Goal: Task Accomplishment & Management: Manage account settings

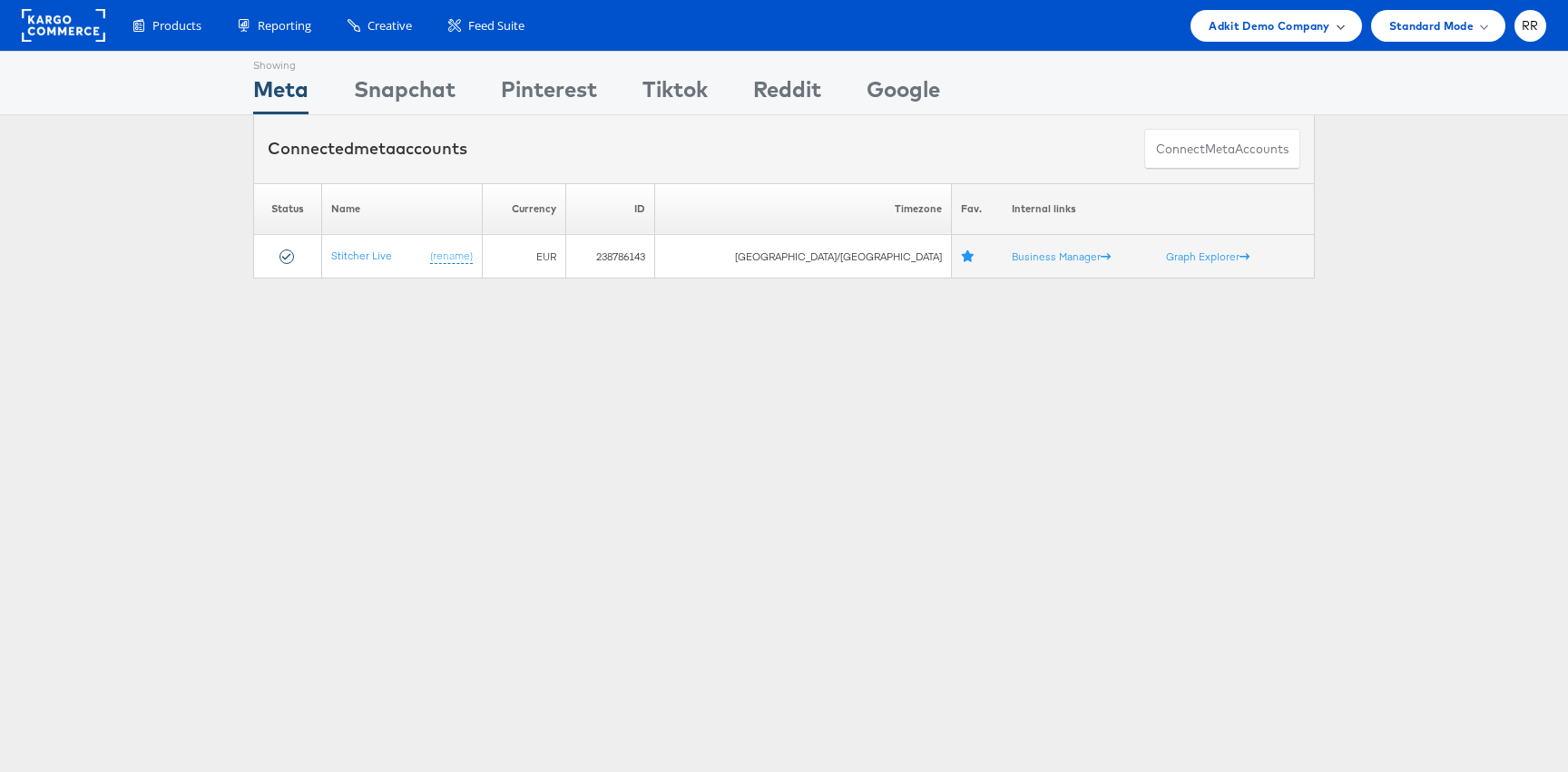
click at [1237, 28] on span "Adkit Demo Company" at bounding box center [1268, 26] width 120 height 19
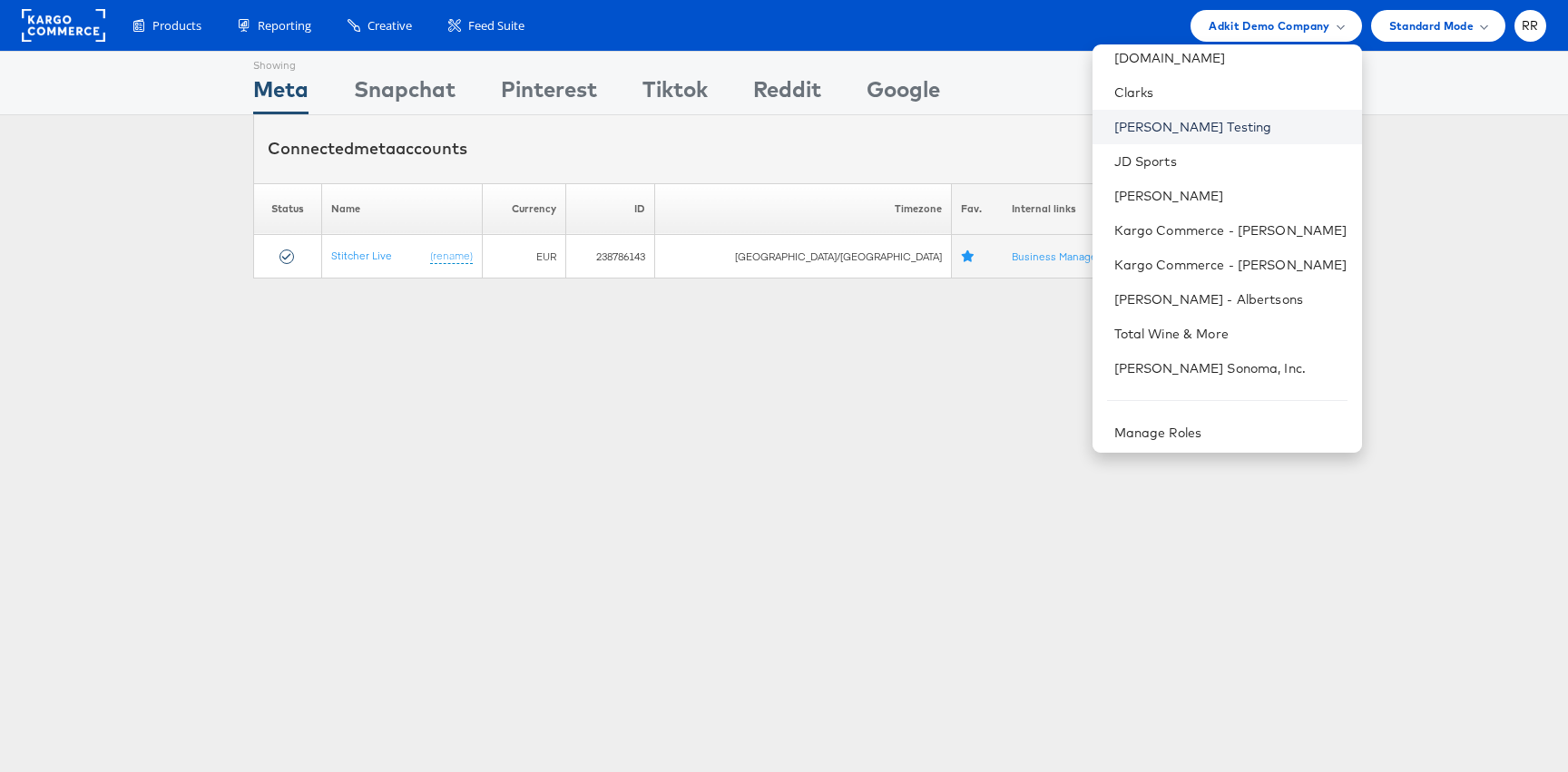
scroll to position [151, 0]
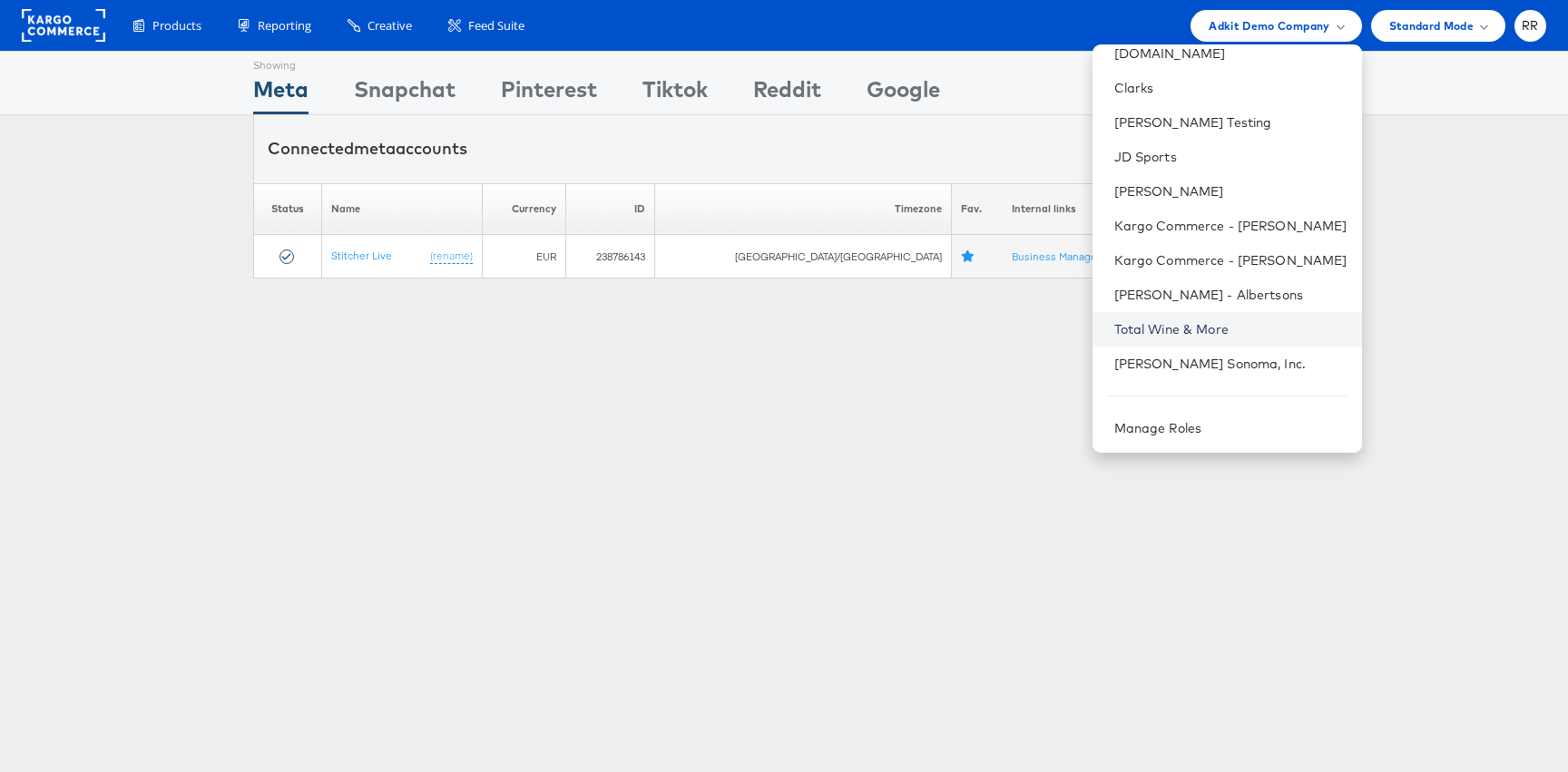
click at [1162, 330] on link "Total Wine & More" at bounding box center [1230, 330] width 233 height 18
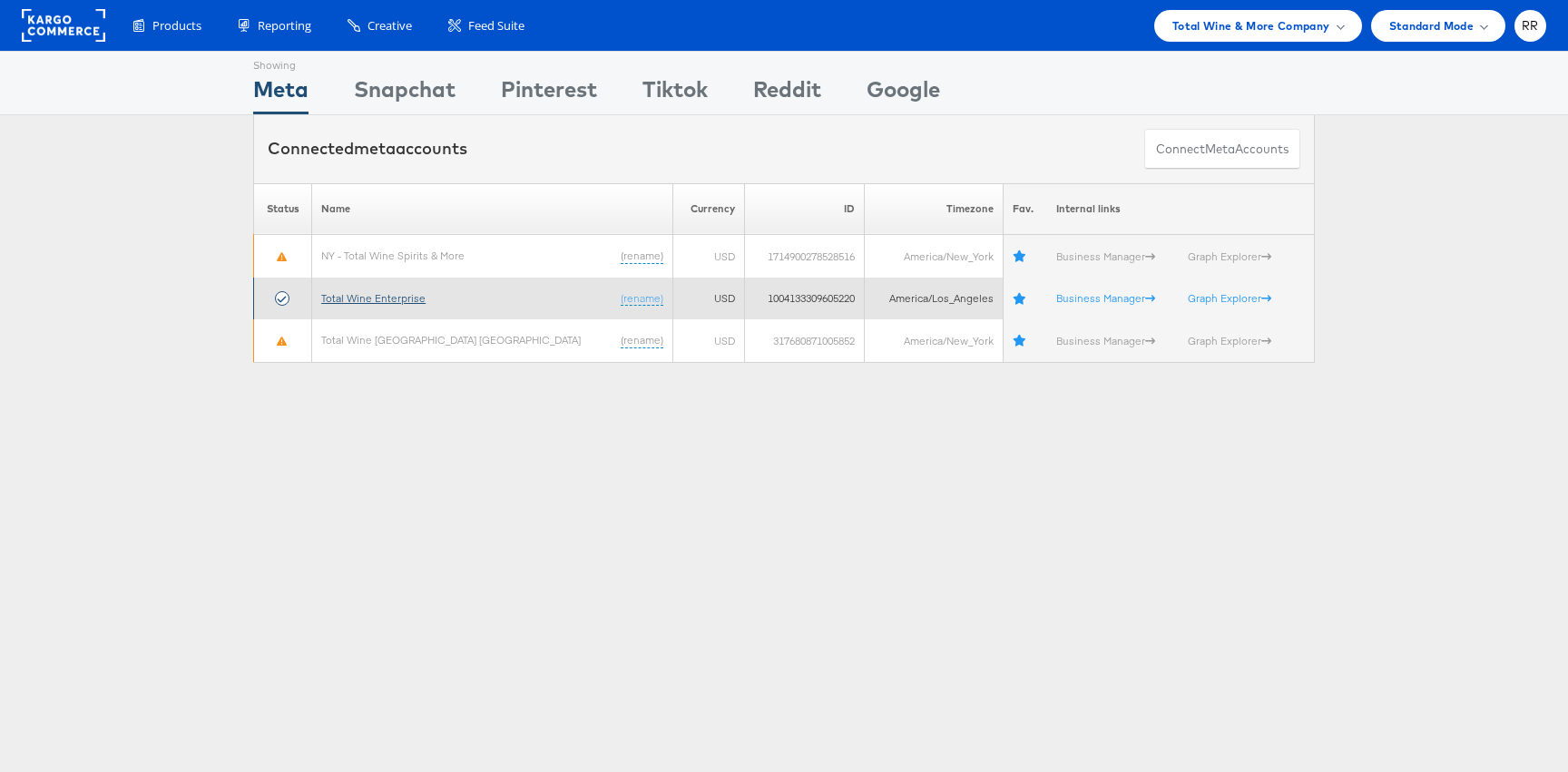
click at [404, 297] on link "Total Wine Enterprise" at bounding box center [374, 297] width 105 height 14
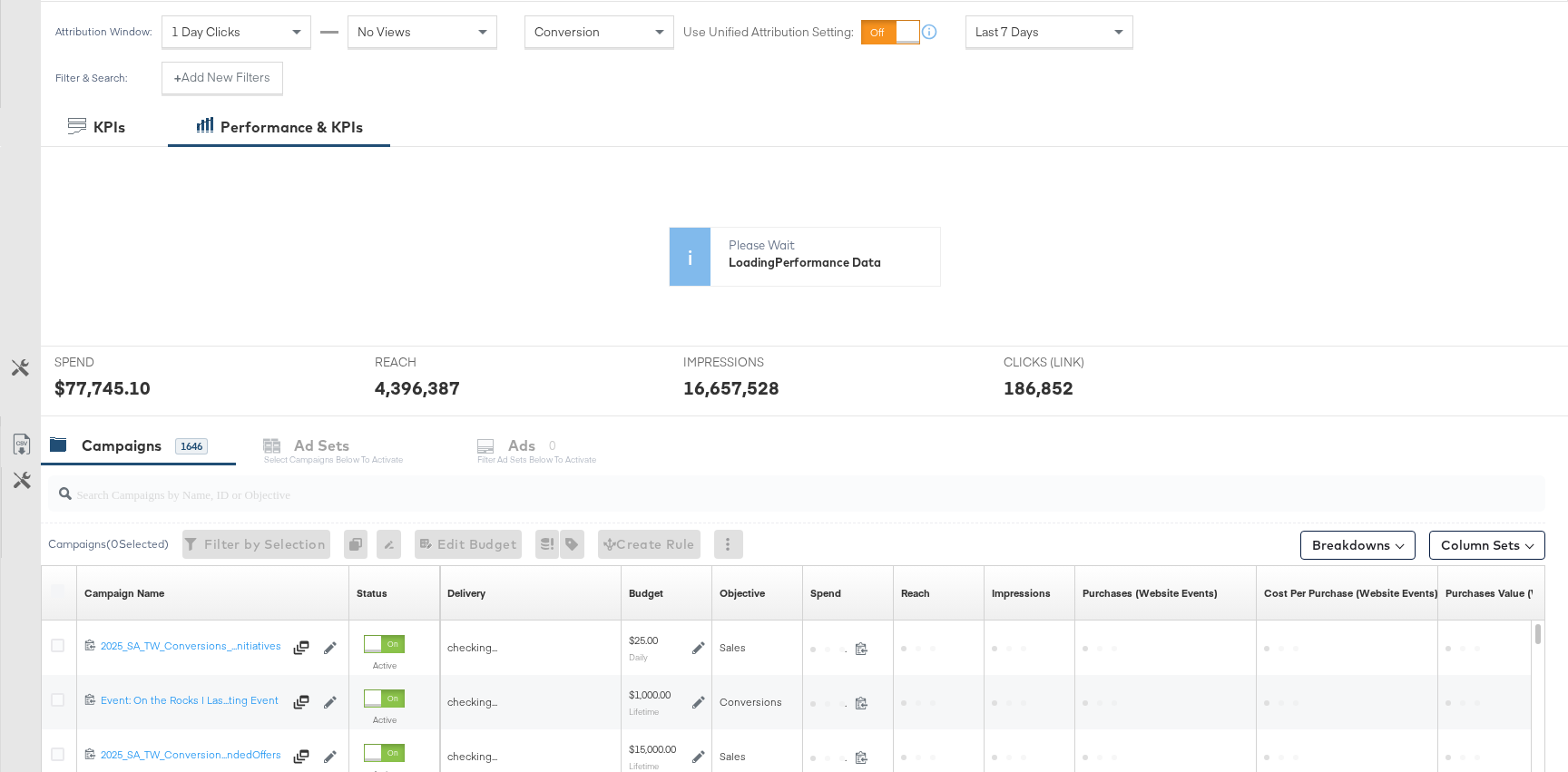
scroll to position [252, 0]
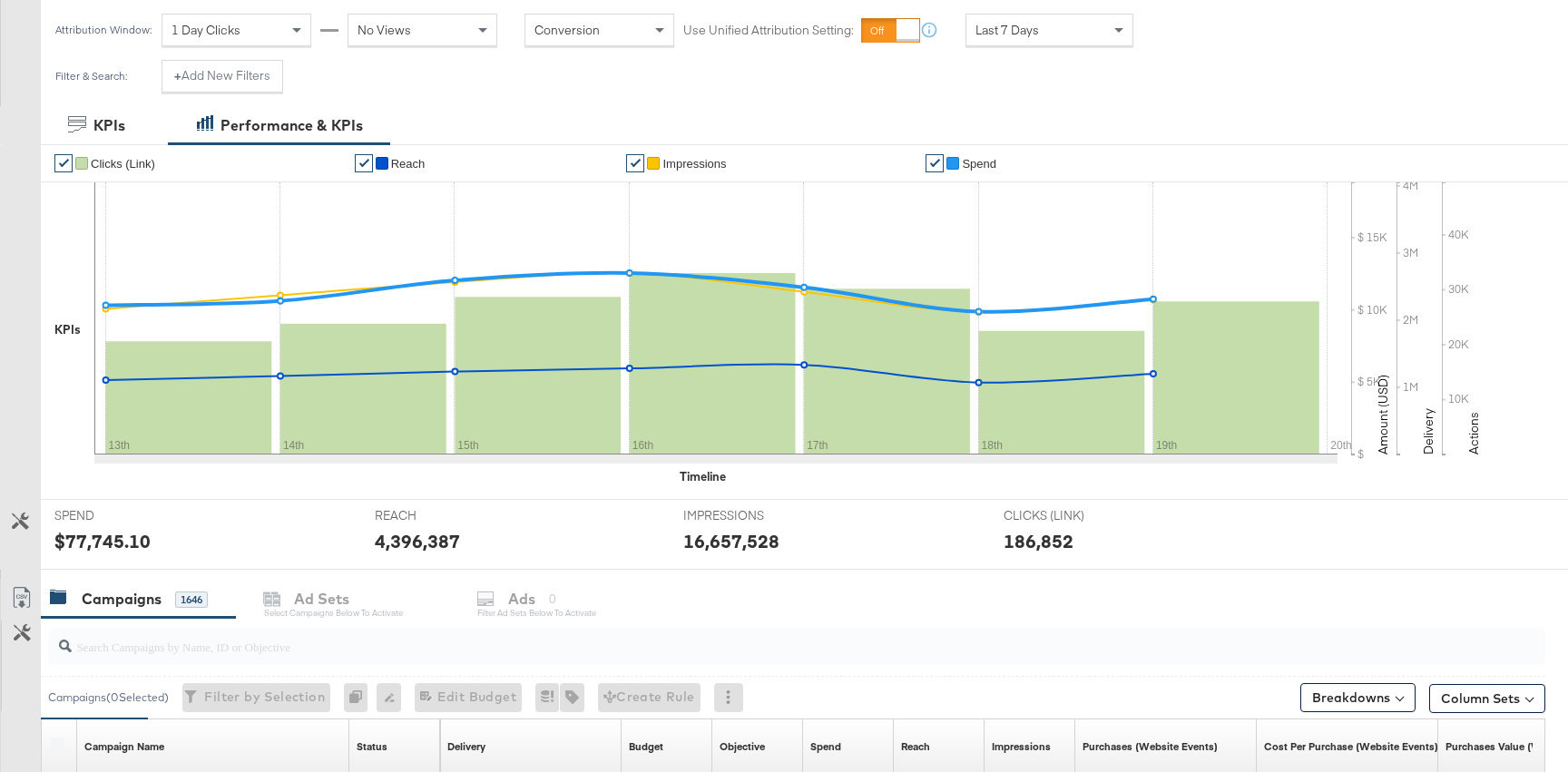
click at [236, 501] on div "SPEND SPEND $77,745.10" at bounding box center [200, 533] width 320 height 69
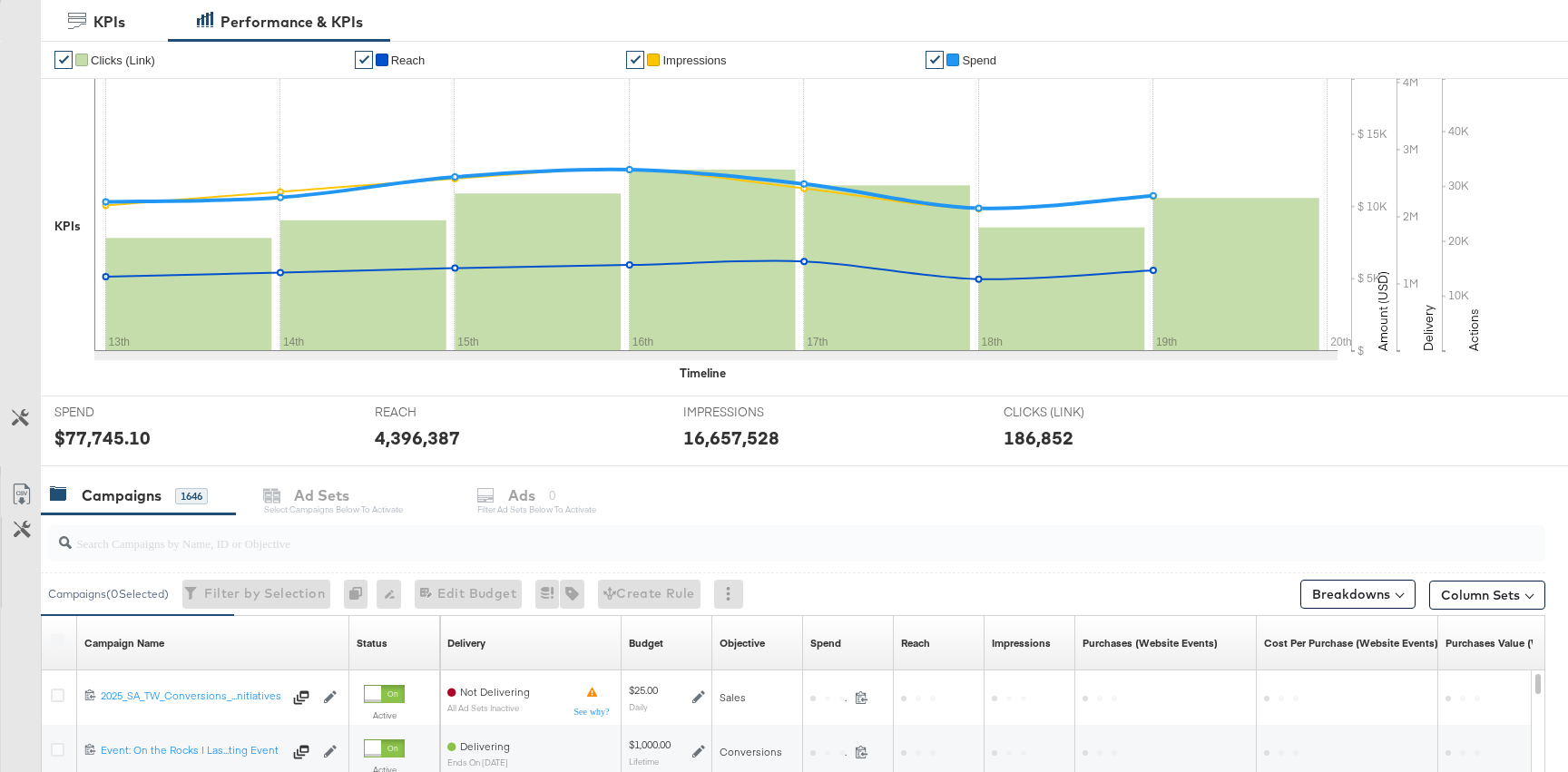
scroll to position [380, 0]
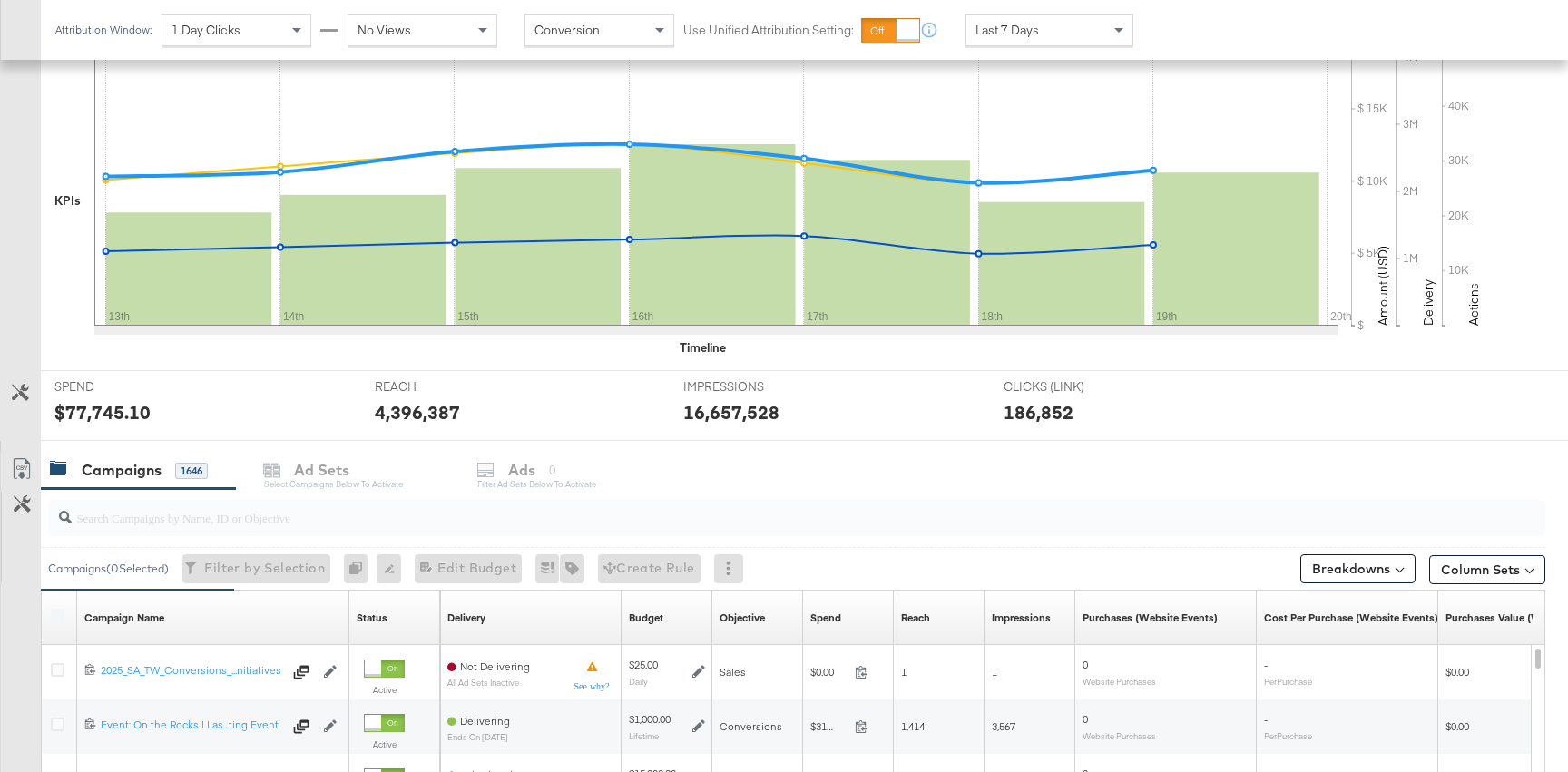
click at [159, 531] on div at bounding box center [796, 518] width 1496 height 37
paste input "6861827031181"
type input "6861827031181"
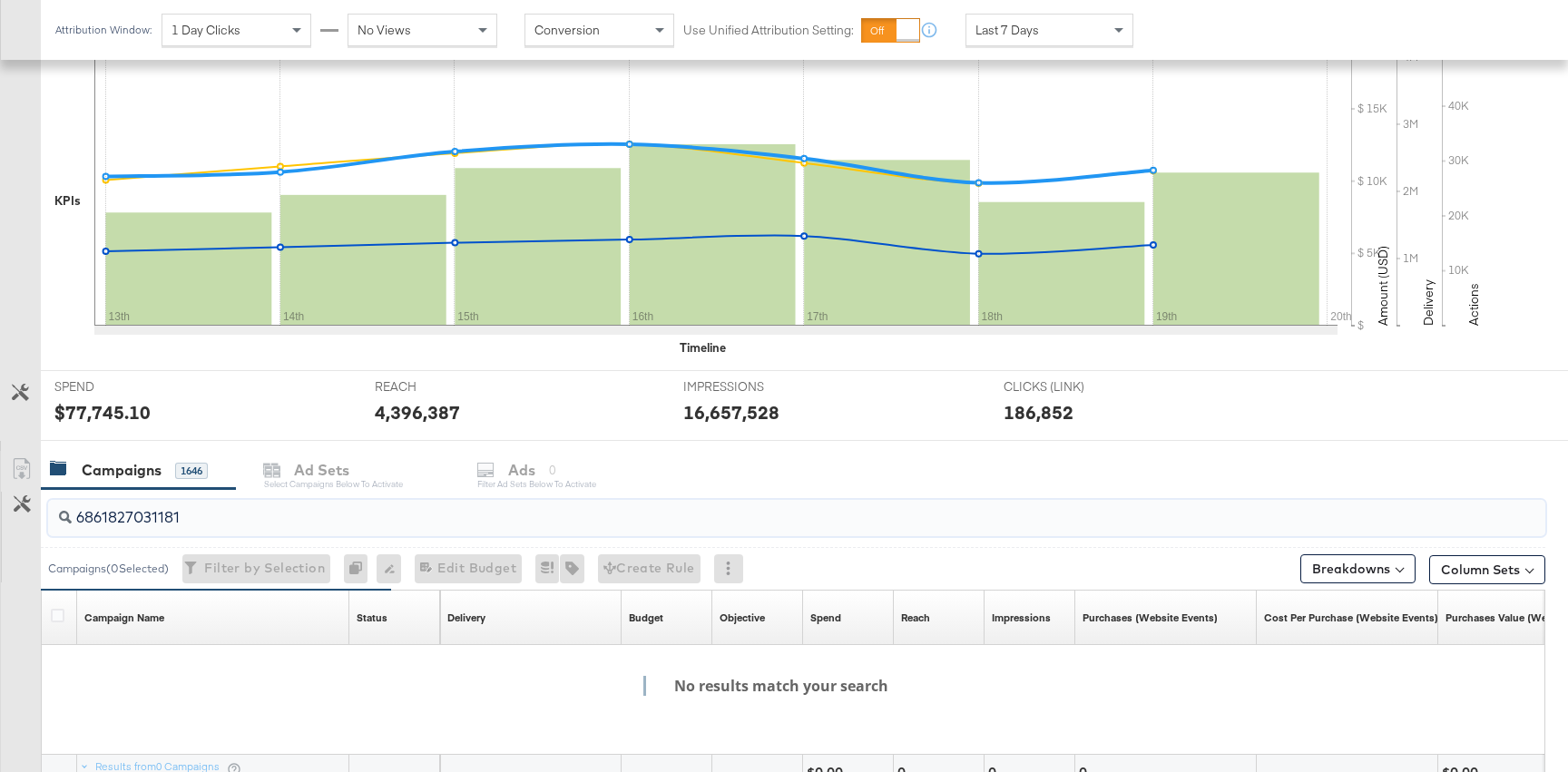
click at [199, 513] on input "6861827031181" at bounding box center [740, 510] width 1338 height 36
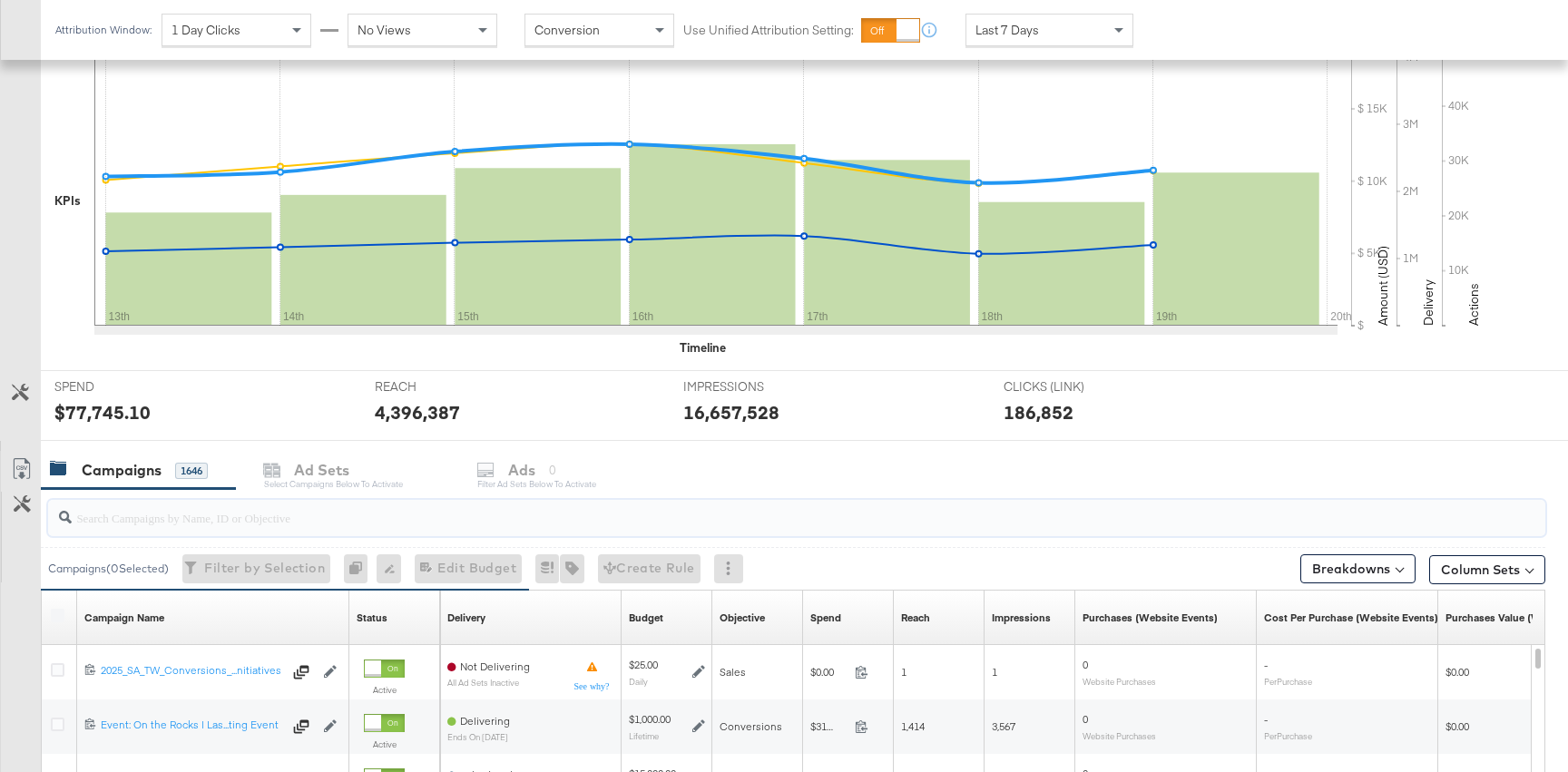
scroll to position [0, 0]
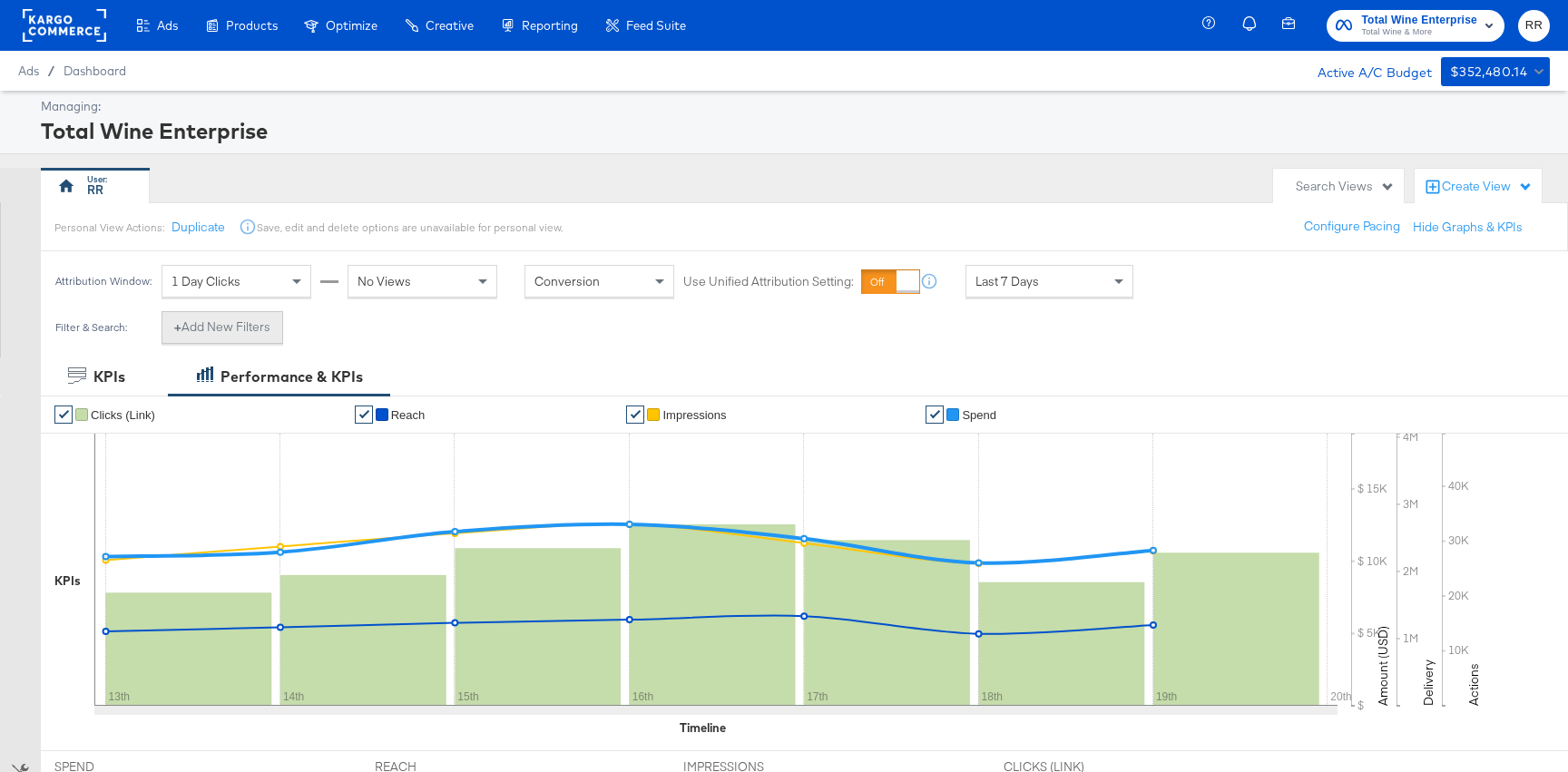
click at [223, 322] on button "+ Add New Filters" at bounding box center [222, 328] width 121 height 33
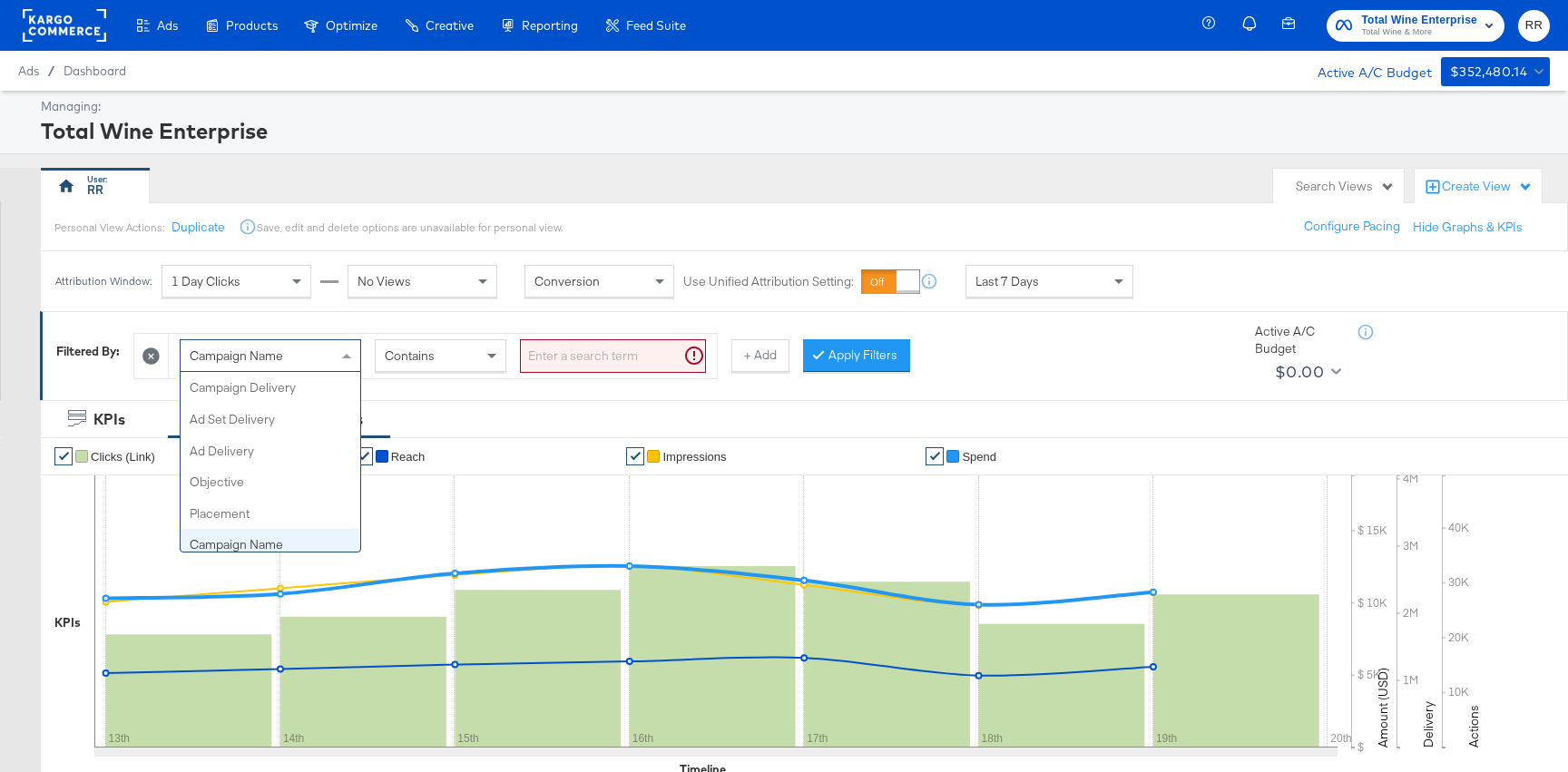
click at [287, 362] on div "Campaign Name" at bounding box center [271, 356] width 180 height 31
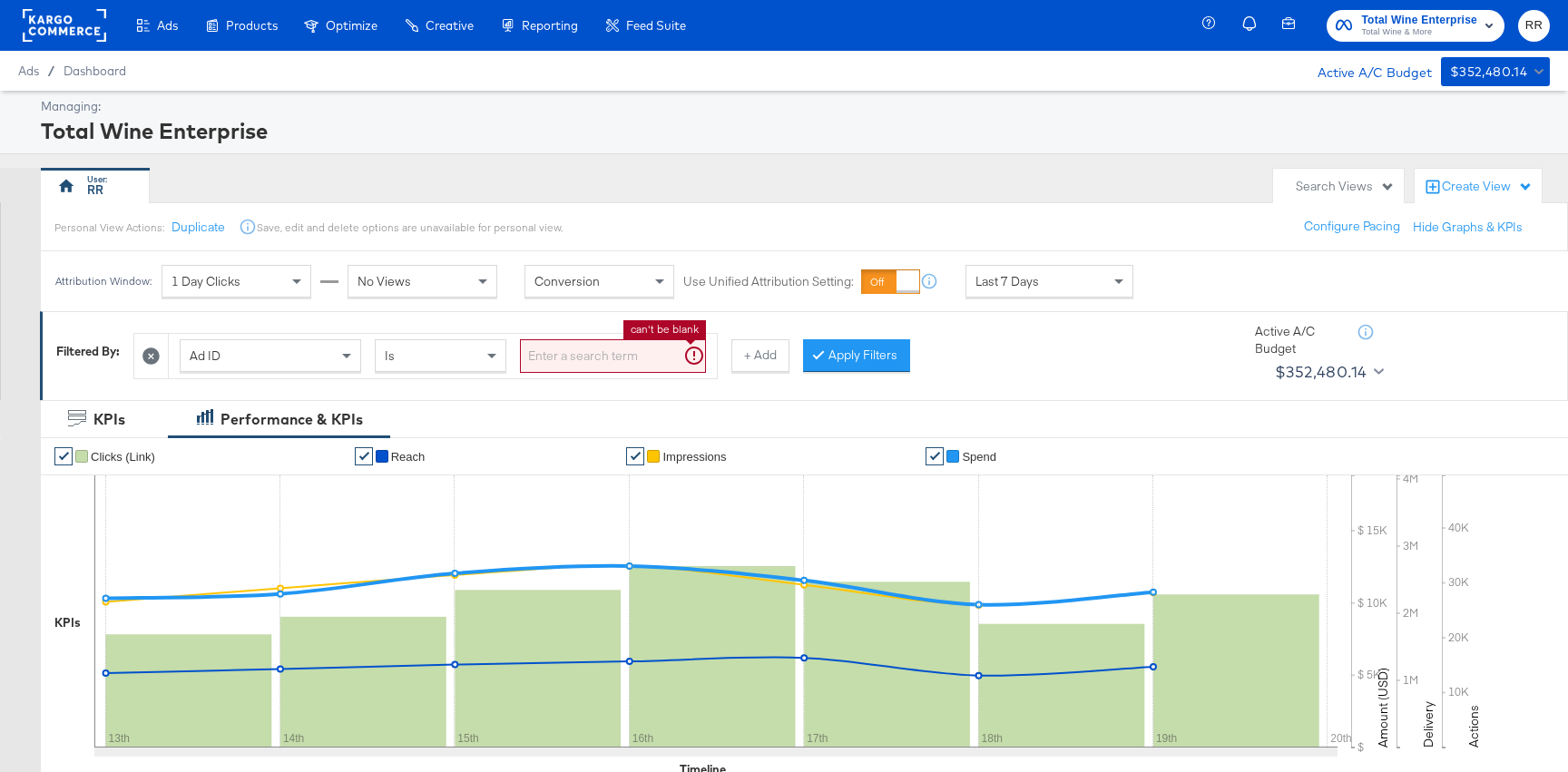
click at [567, 349] on input "search" at bounding box center [612, 356] width 186 height 34
paste input "6861827031181"
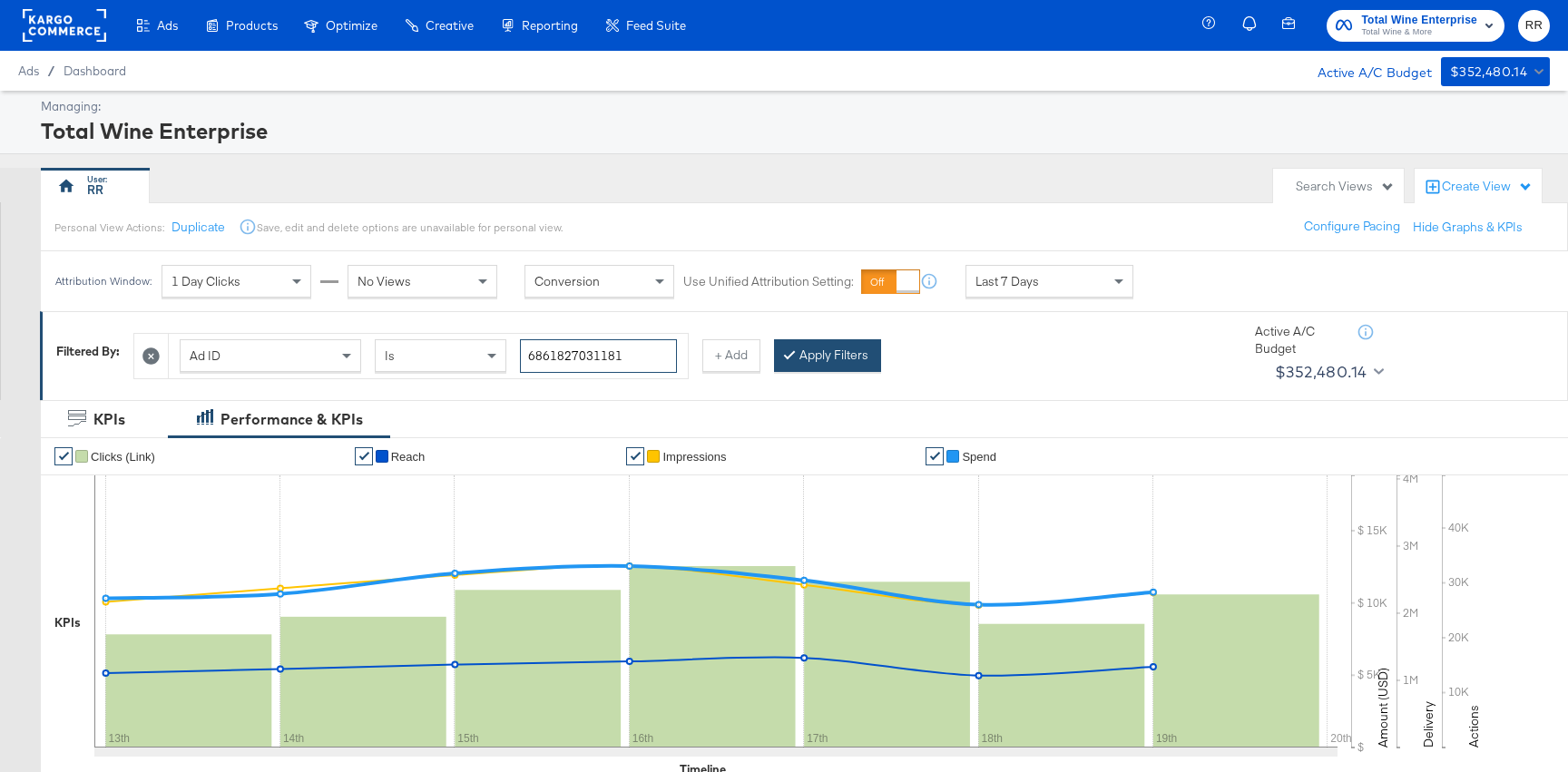
type input "6861827031181"
click at [856, 352] on button "Apply Filters" at bounding box center [827, 356] width 107 height 33
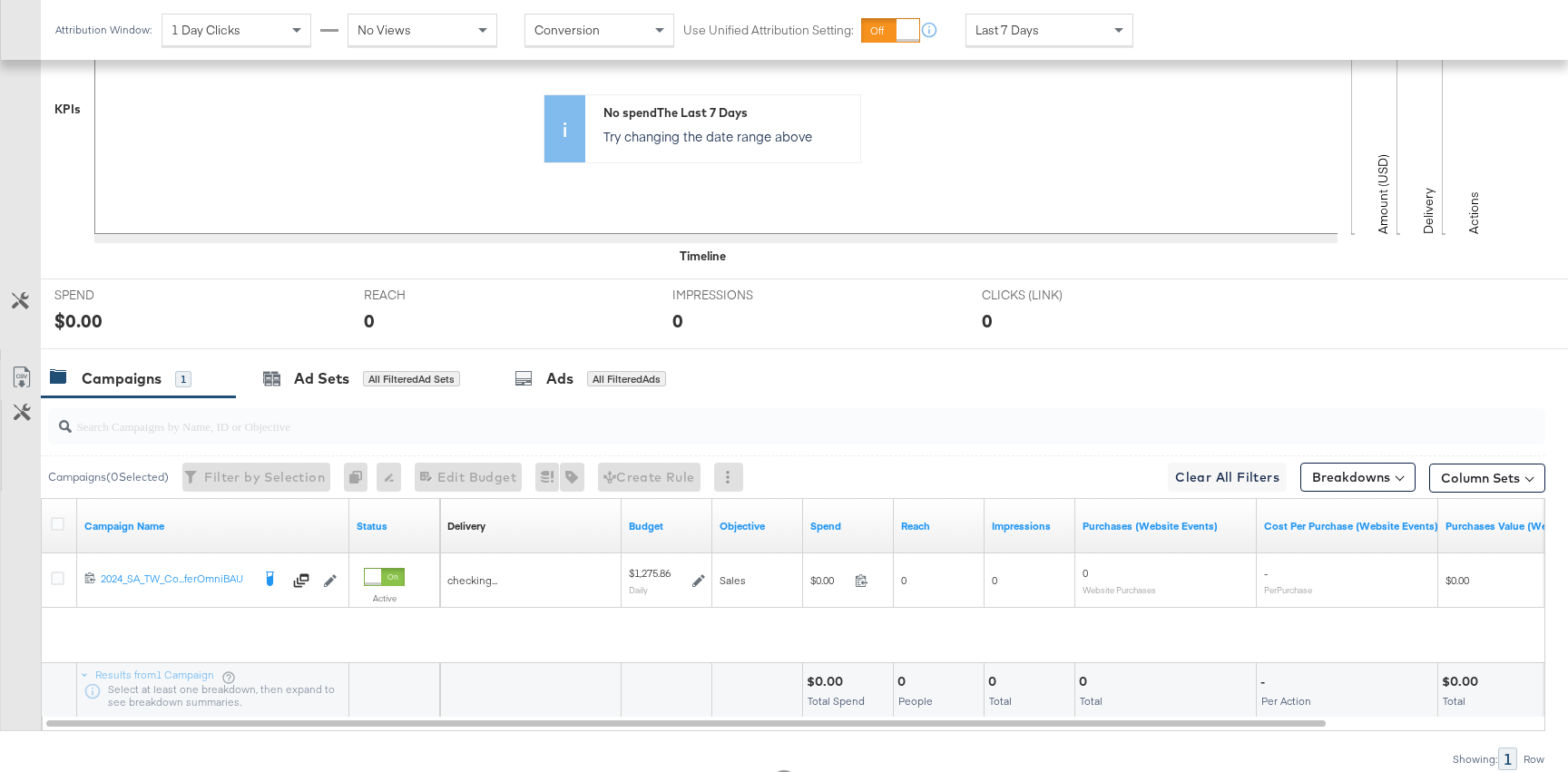
scroll to position [537, 0]
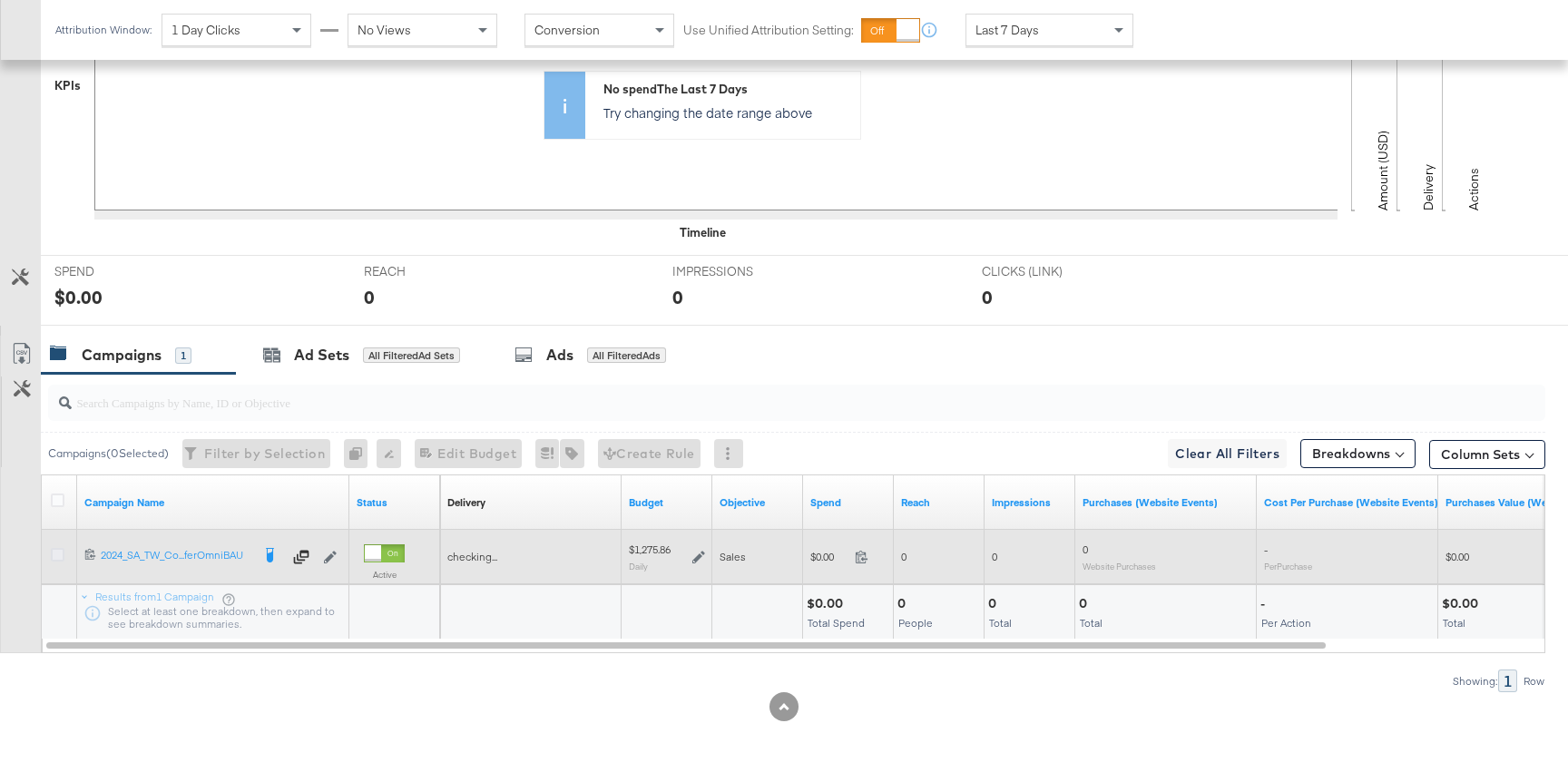
click at [54, 558] on icon at bounding box center [57, 554] width 14 height 14
click at [0, 0] on input "checkbox" at bounding box center [0, 0] width 0 height 0
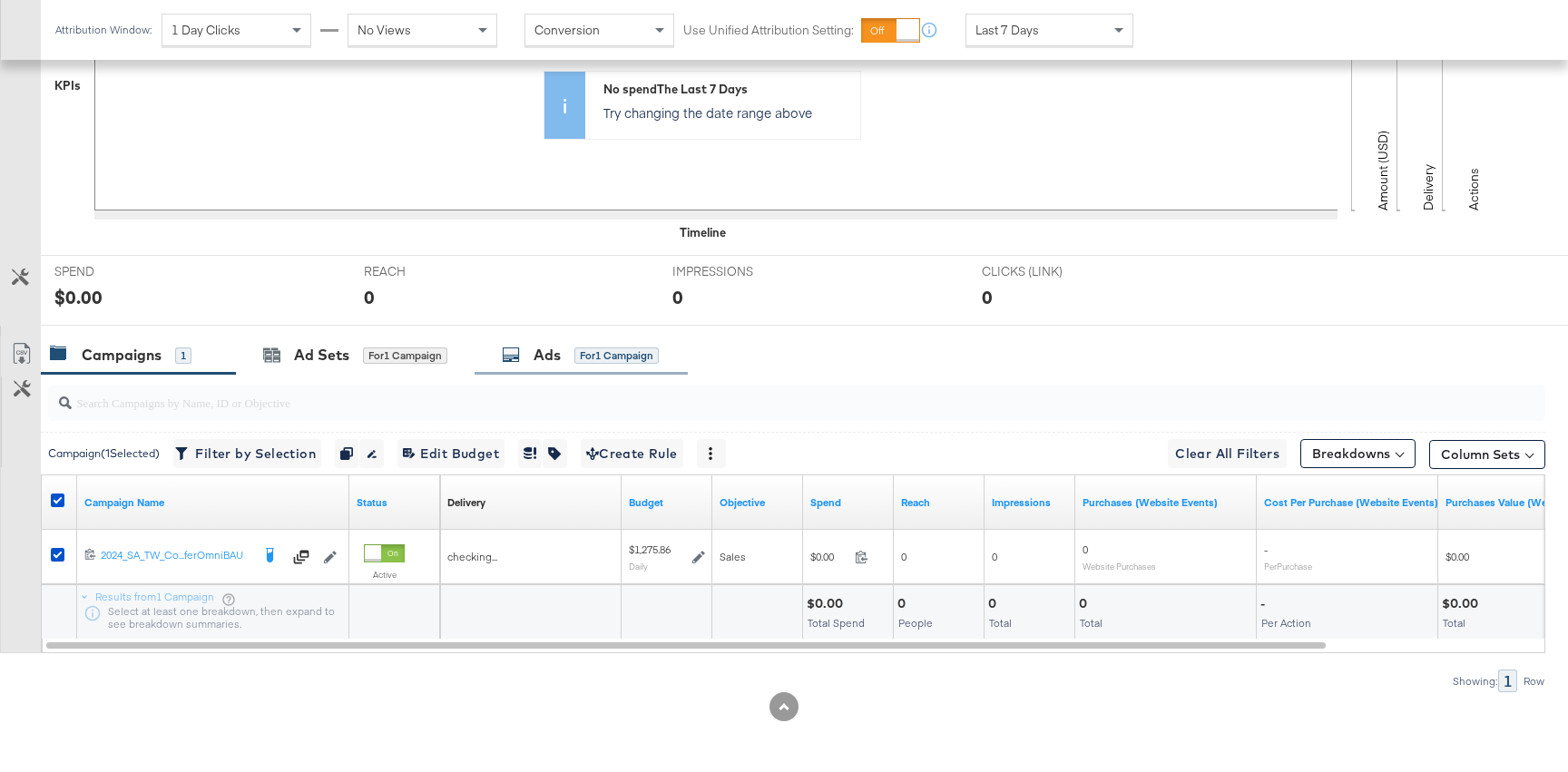
click at [550, 351] on div "Ads" at bounding box center [547, 355] width 28 height 21
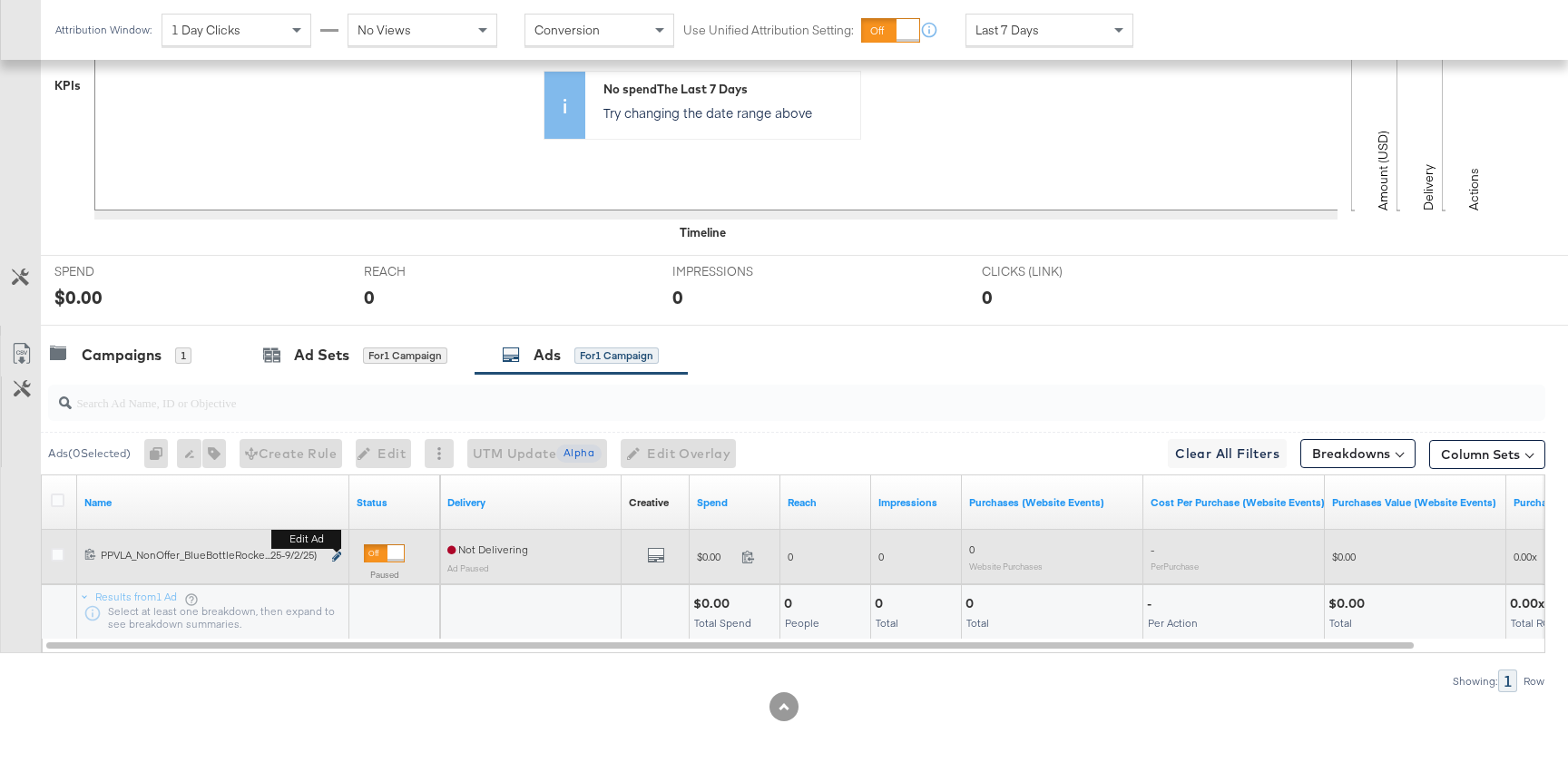
click at [335, 558] on icon "link" at bounding box center [337, 556] width 9 height 10
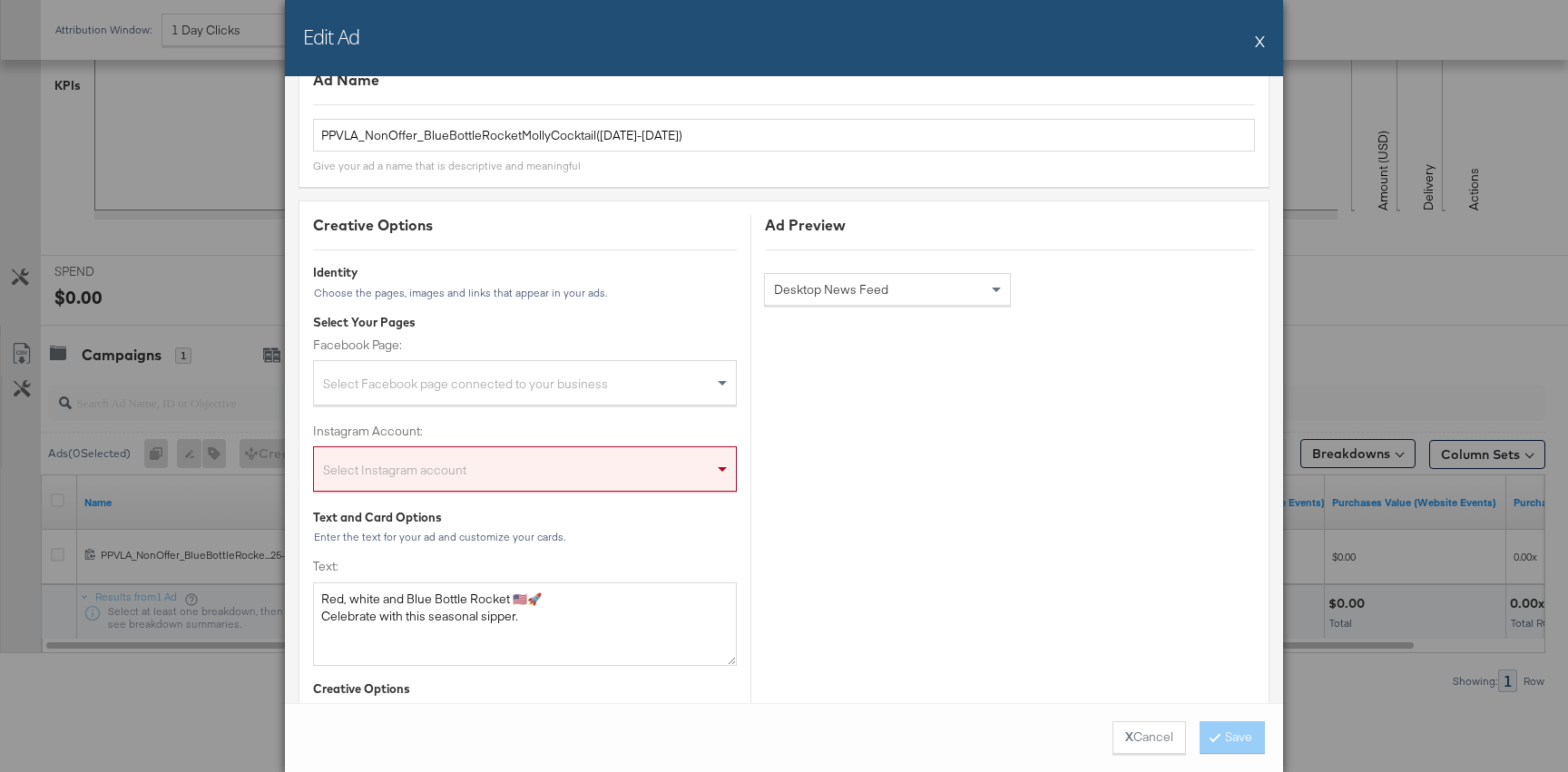
scroll to position [0, 0]
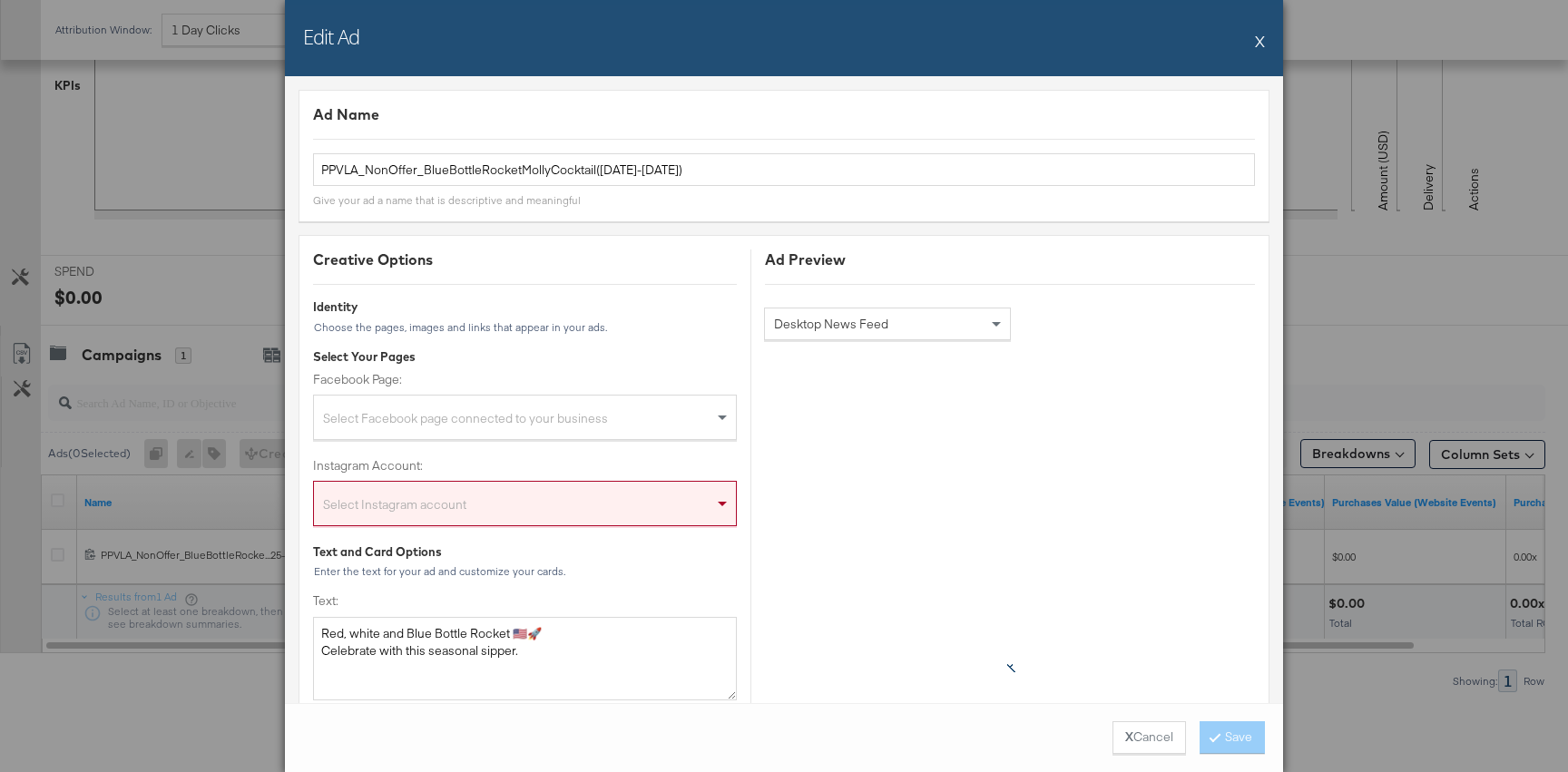
click at [1263, 44] on button "X" at bounding box center [1260, 41] width 10 height 37
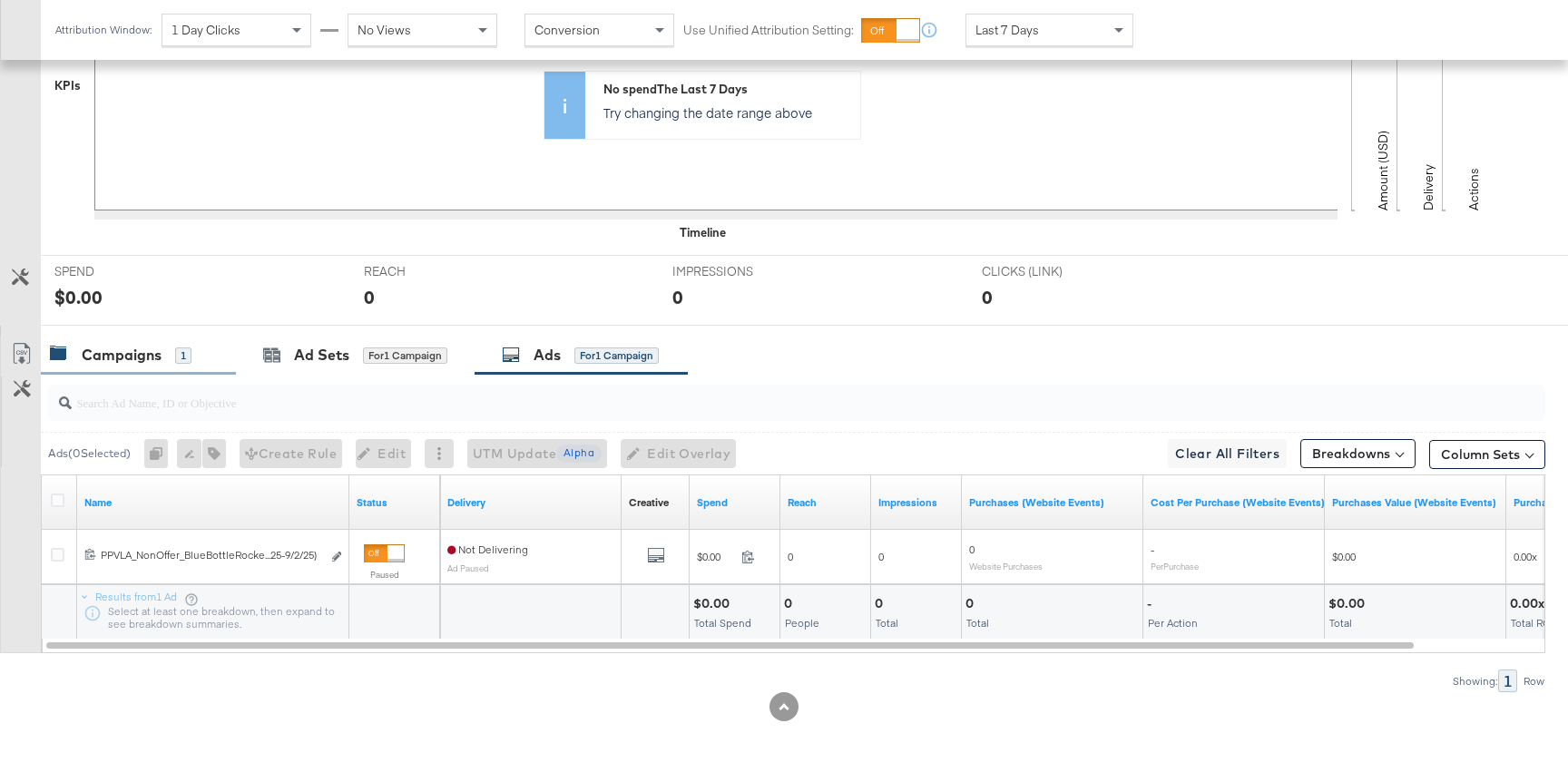
click at [109, 360] on div "Campaigns" at bounding box center [121, 355] width 80 height 21
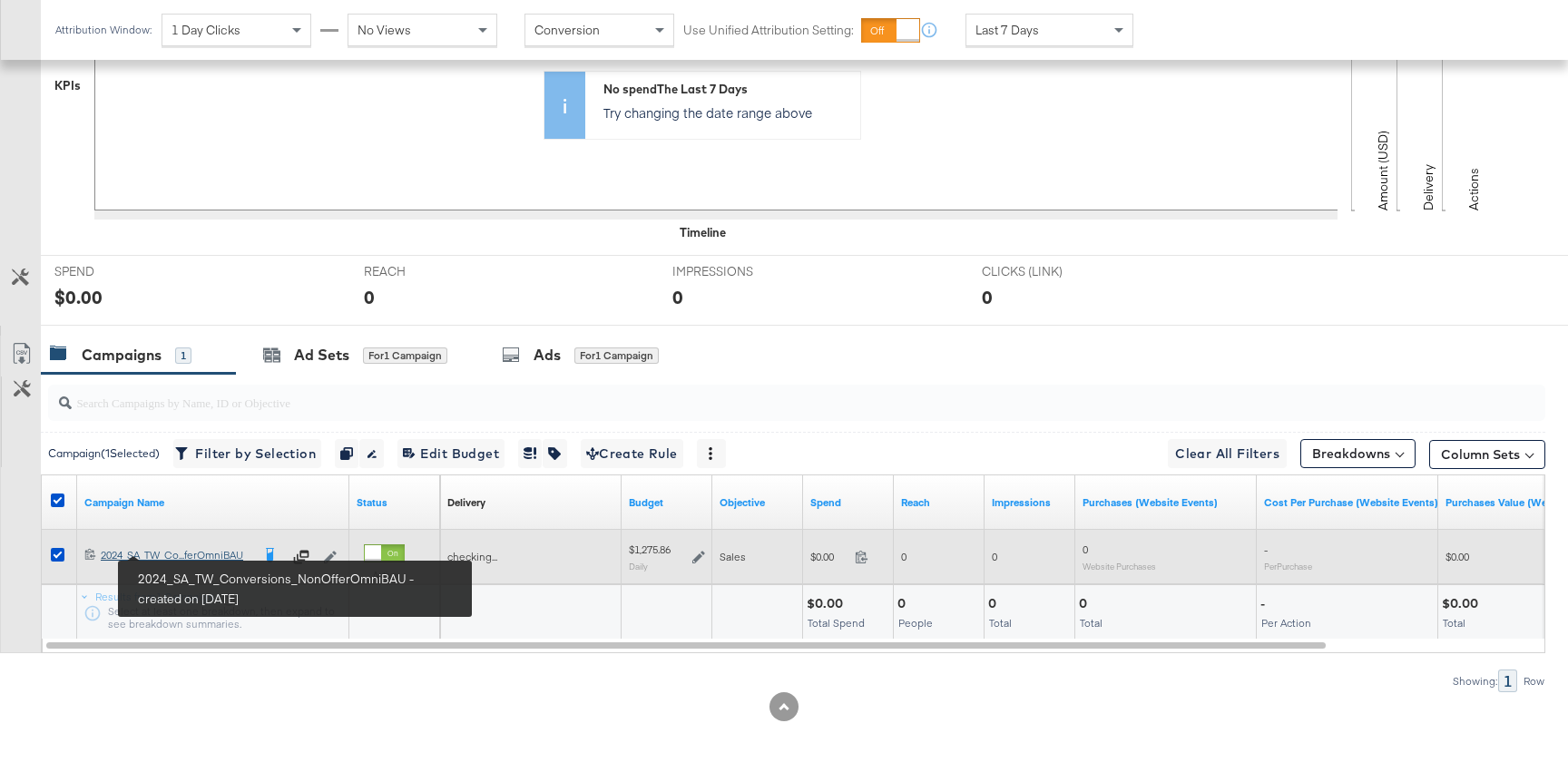
click at [185, 551] on div "2024_SA_TW_Conversions_NonOfferOmniBAU 2024_SA_TW_Co...ferOmniBAU" at bounding box center [175, 555] width 150 height 15
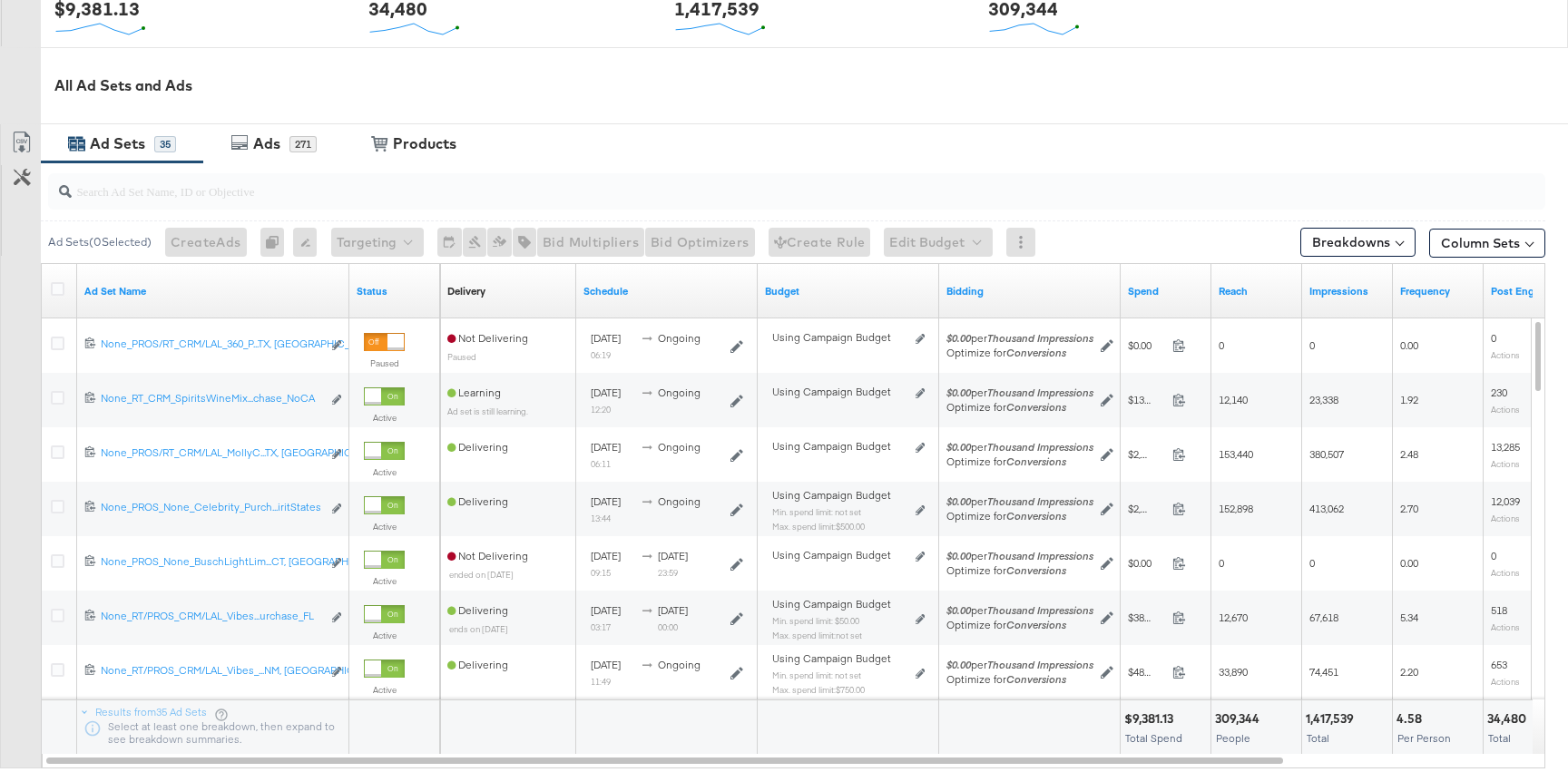
scroll to position [695, 0]
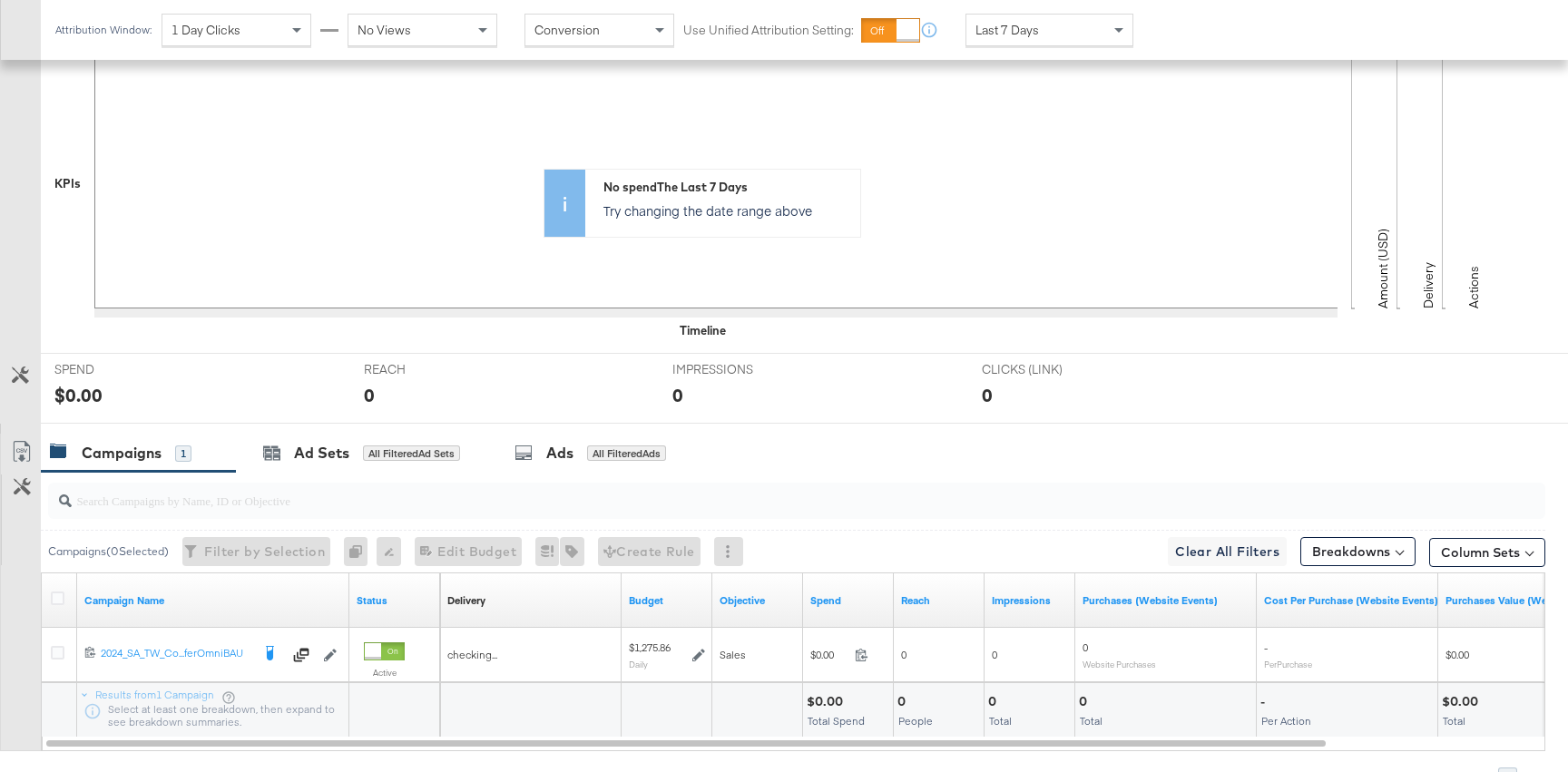
scroll to position [537, 0]
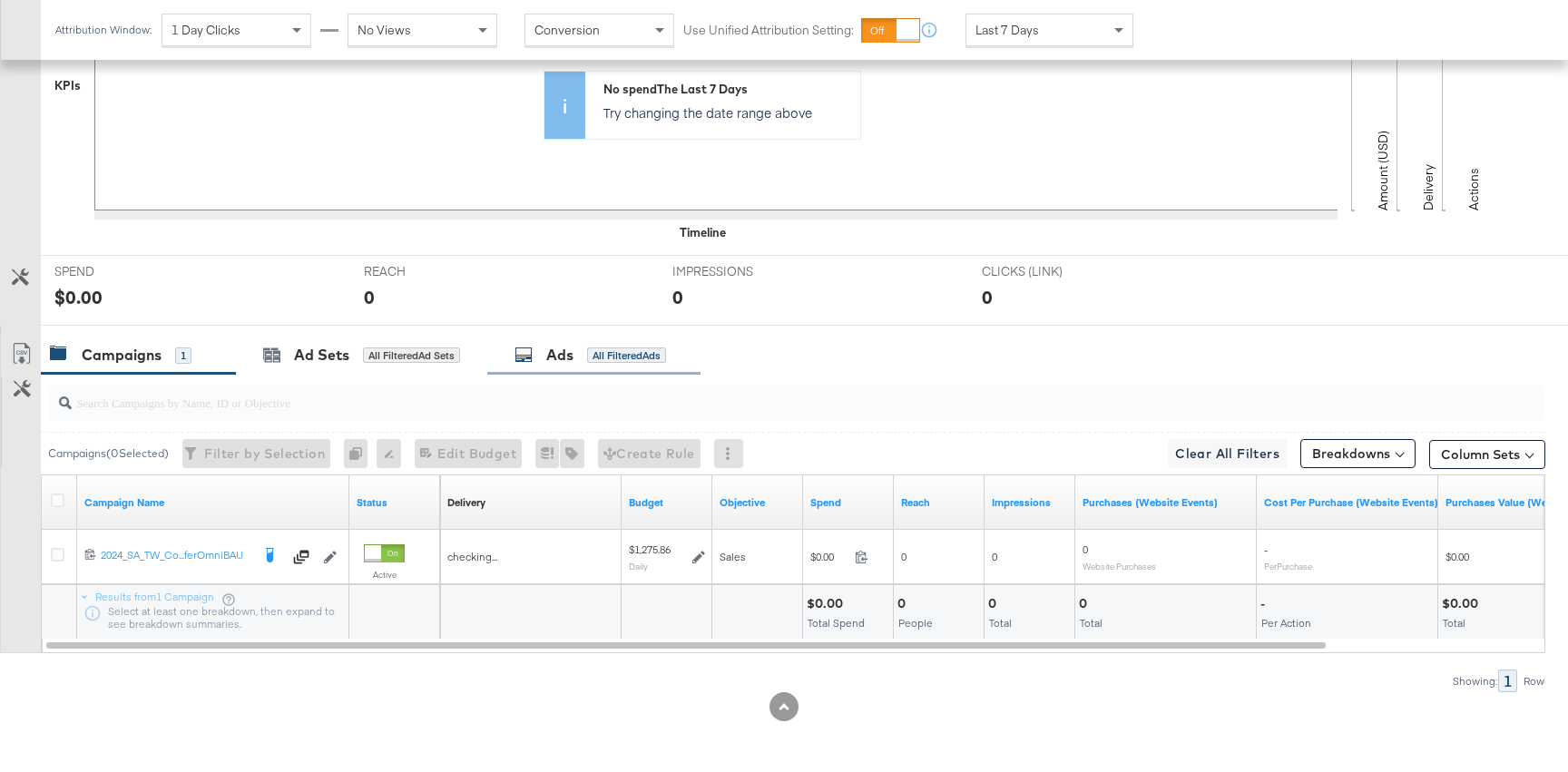
click at [561, 352] on div "Ads" at bounding box center [560, 355] width 28 height 21
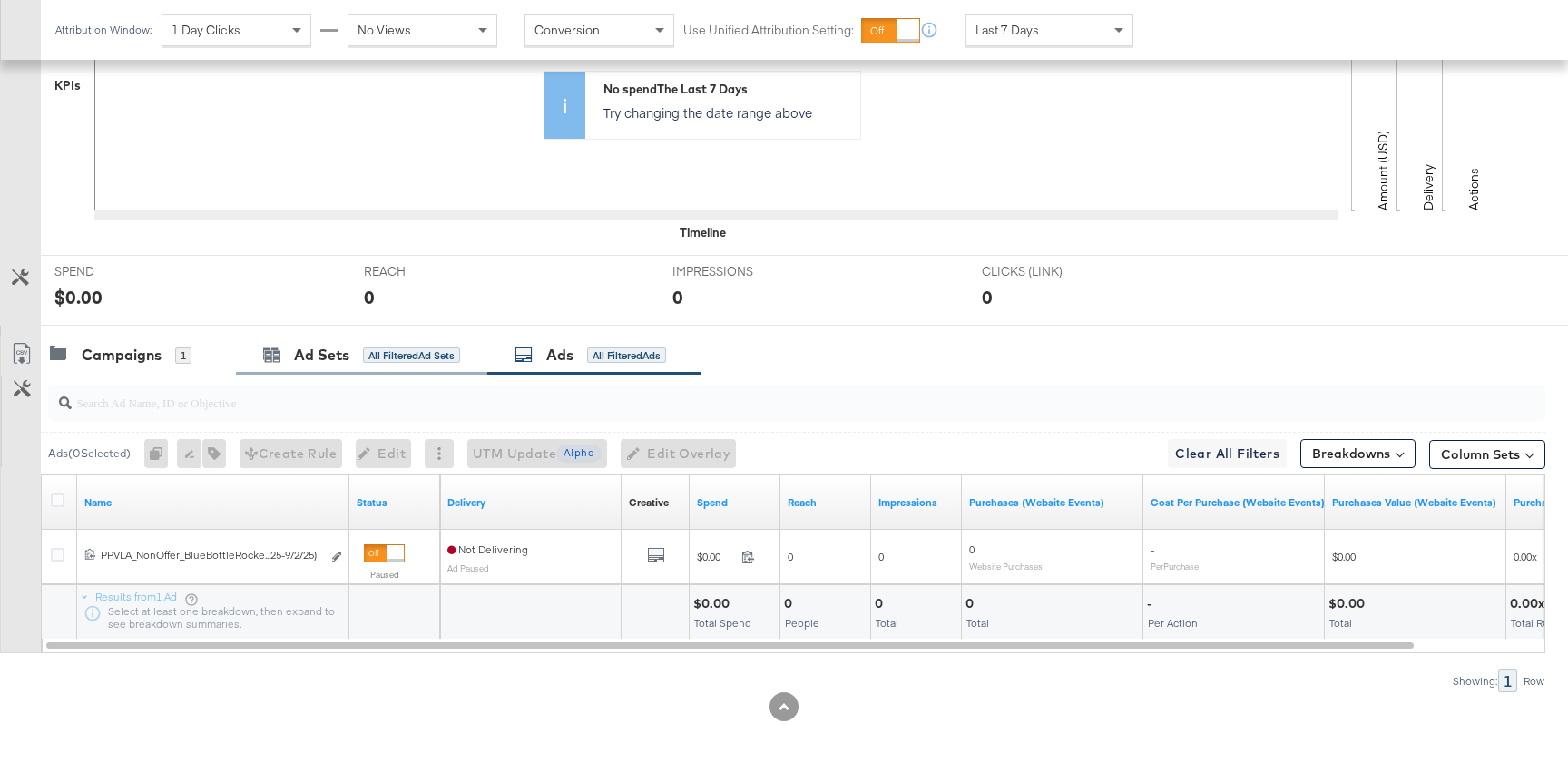
click at [320, 344] on div "Ad Sets All Filtered Ad Sets" at bounding box center [362, 355] width 252 height 39
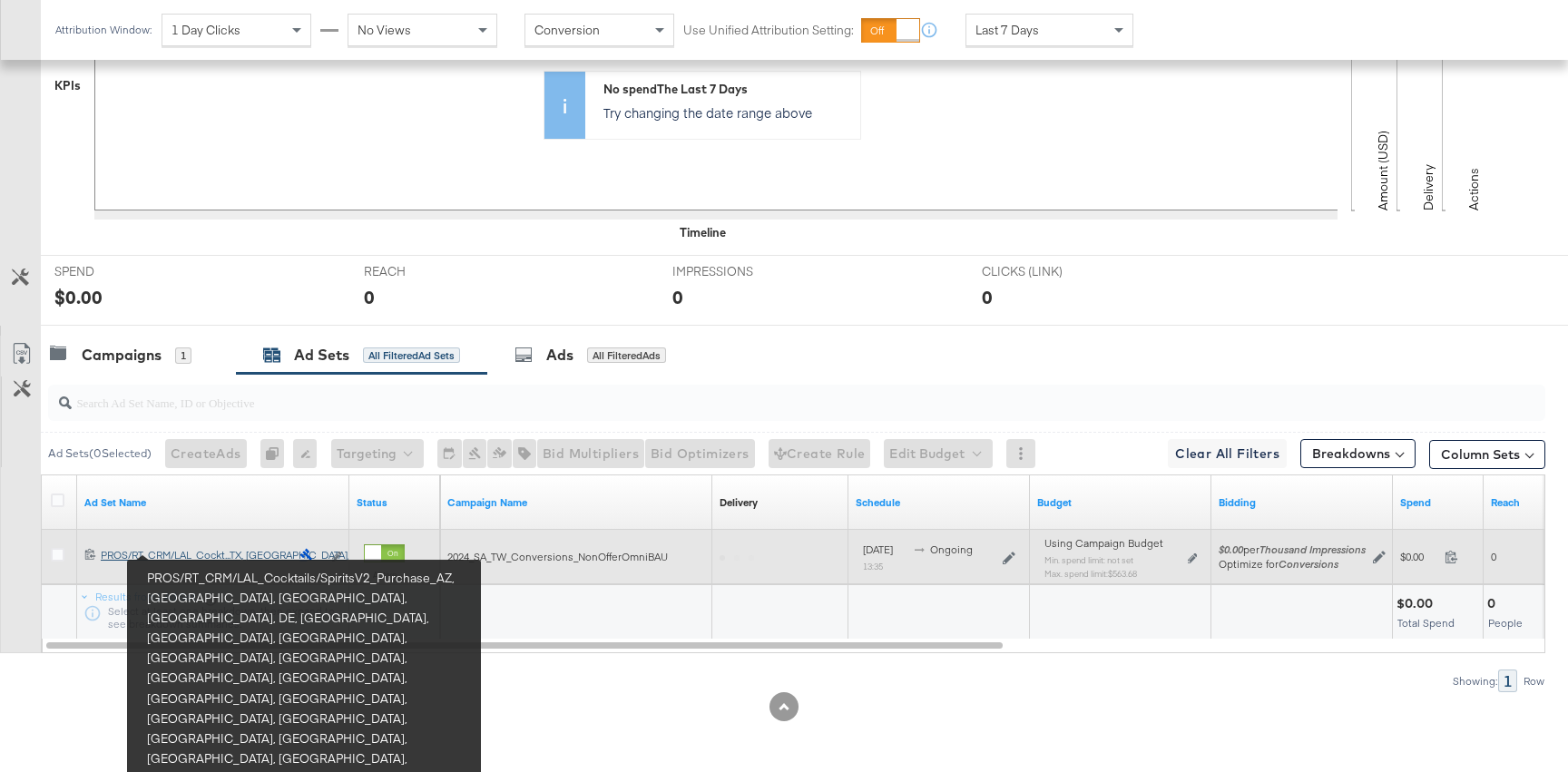
click at [204, 559] on div "PROS/RT_CRM/LAL_Cocktails/SpiritsV2_Purchase_AZ, CA, CO, CT, DE, FL, GA, IL, IN…" at bounding box center [196, 555] width 189 height 15
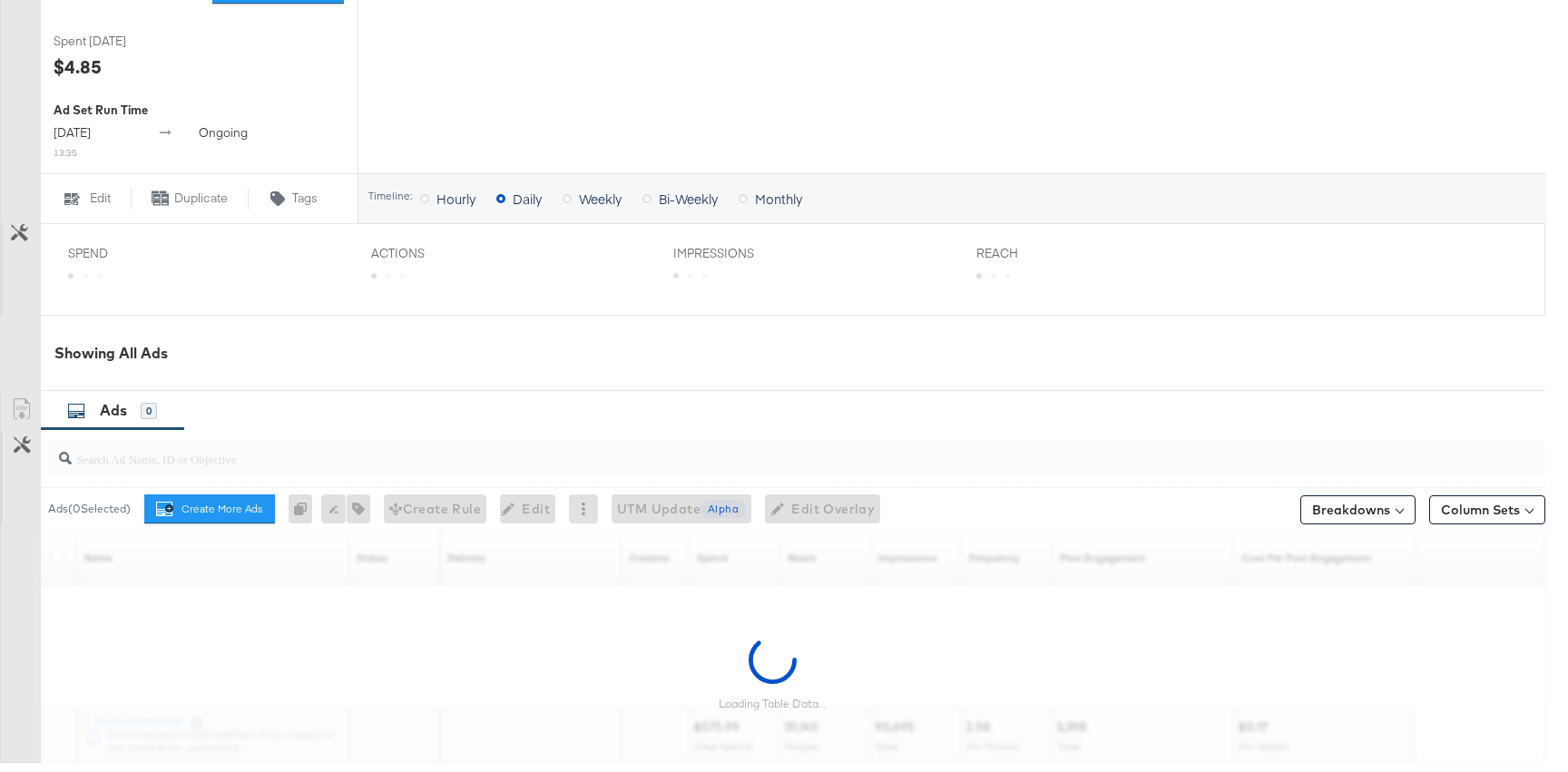
scroll to position [919, 0]
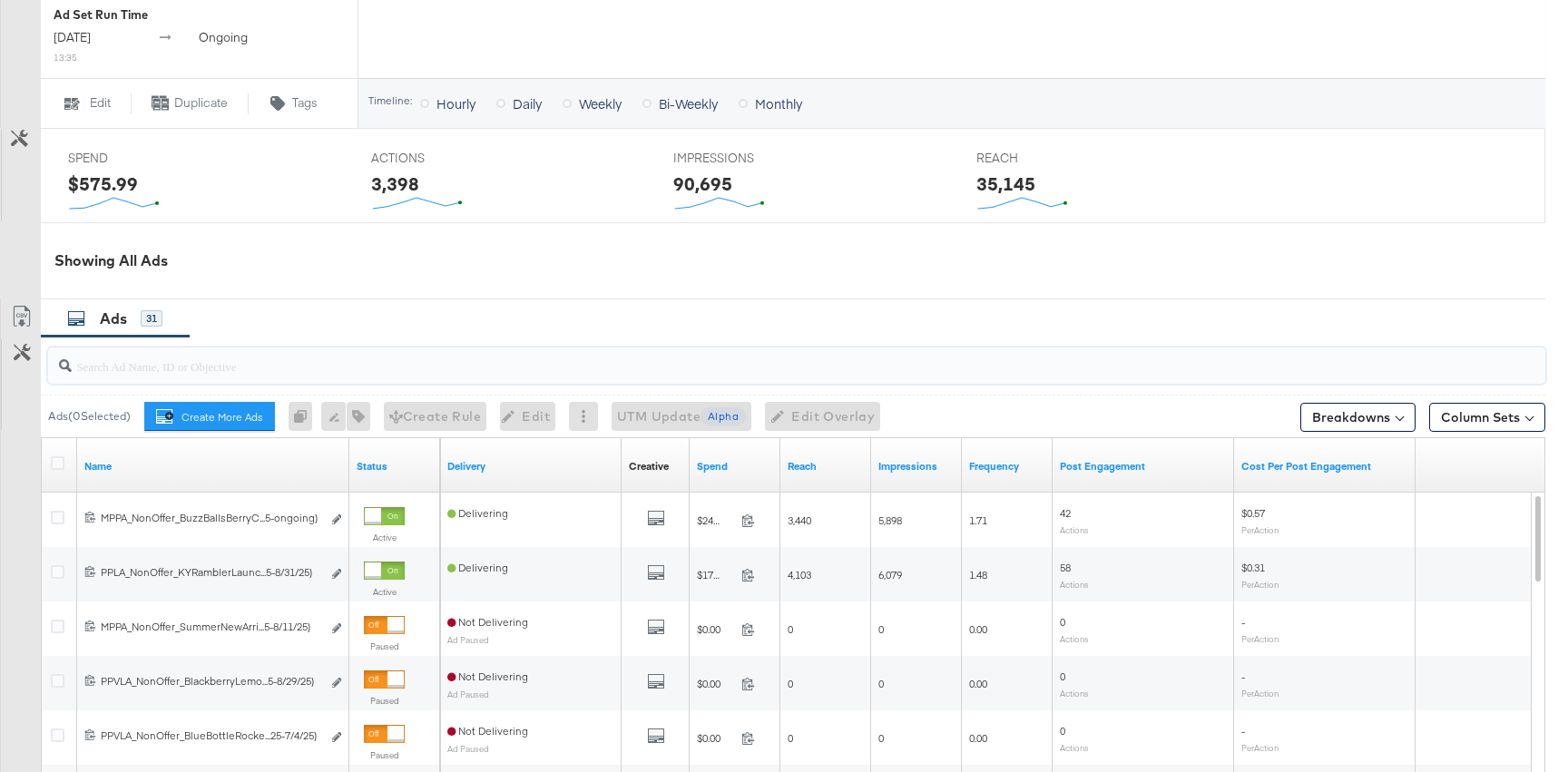
click at [300, 341] on input "search" at bounding box center [740, 359] width 1338 height 36
paste input "6861827031181"
type input "6861827031181"
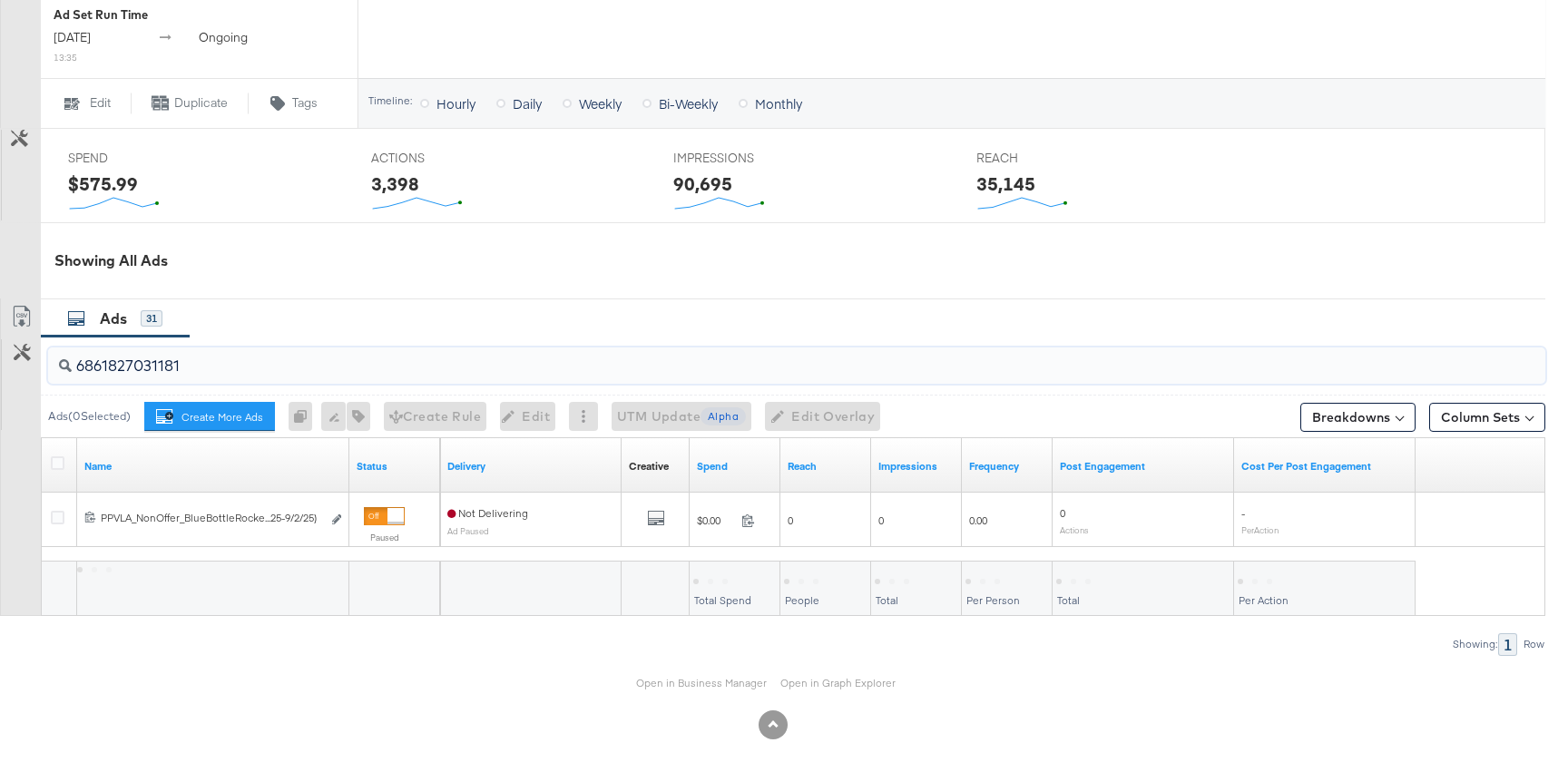
scroll to position [865, 0]
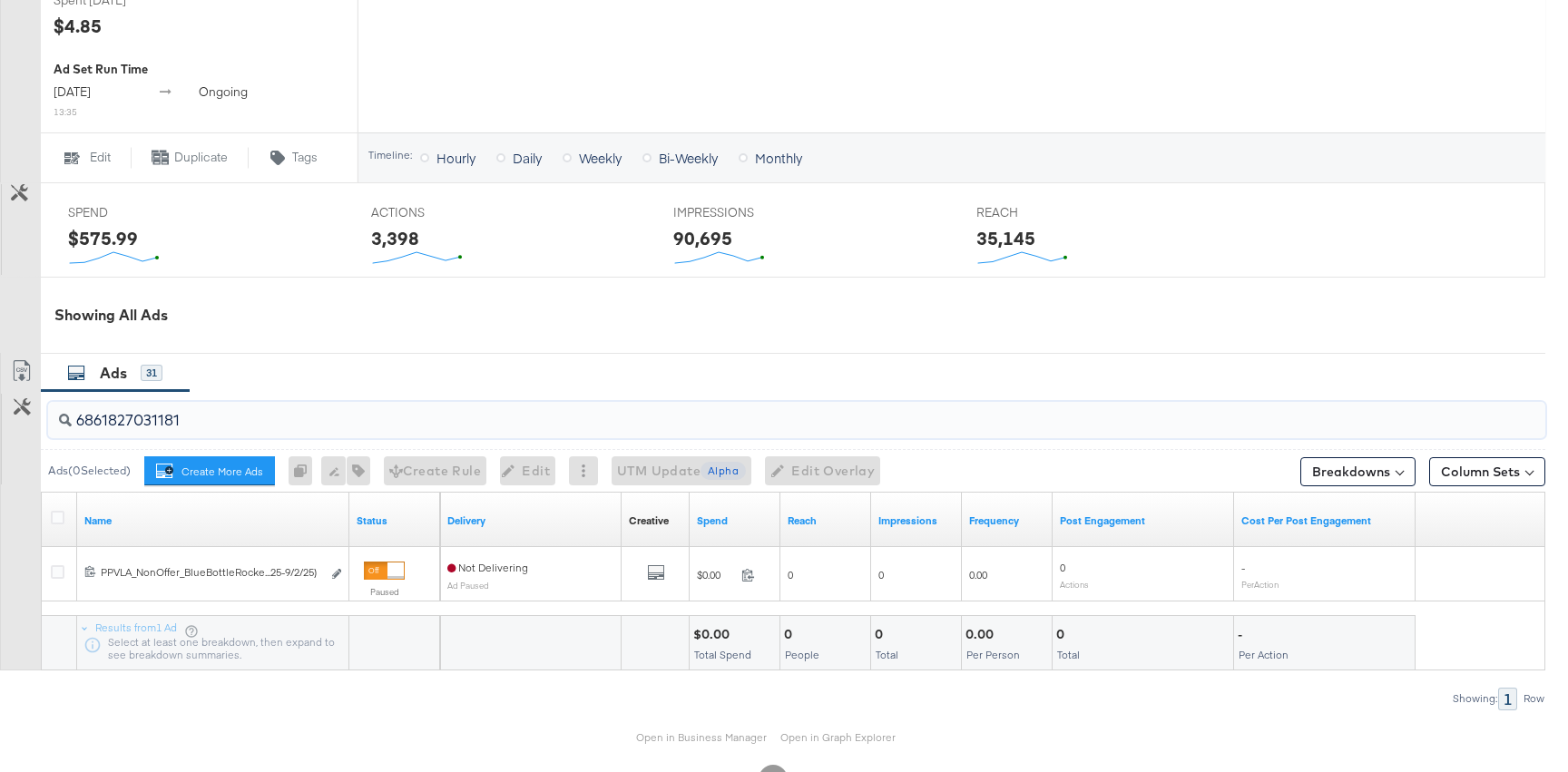
click at [206, 396] on input "6861827031181" at bounding box center [740, 413] width 1338 height 36
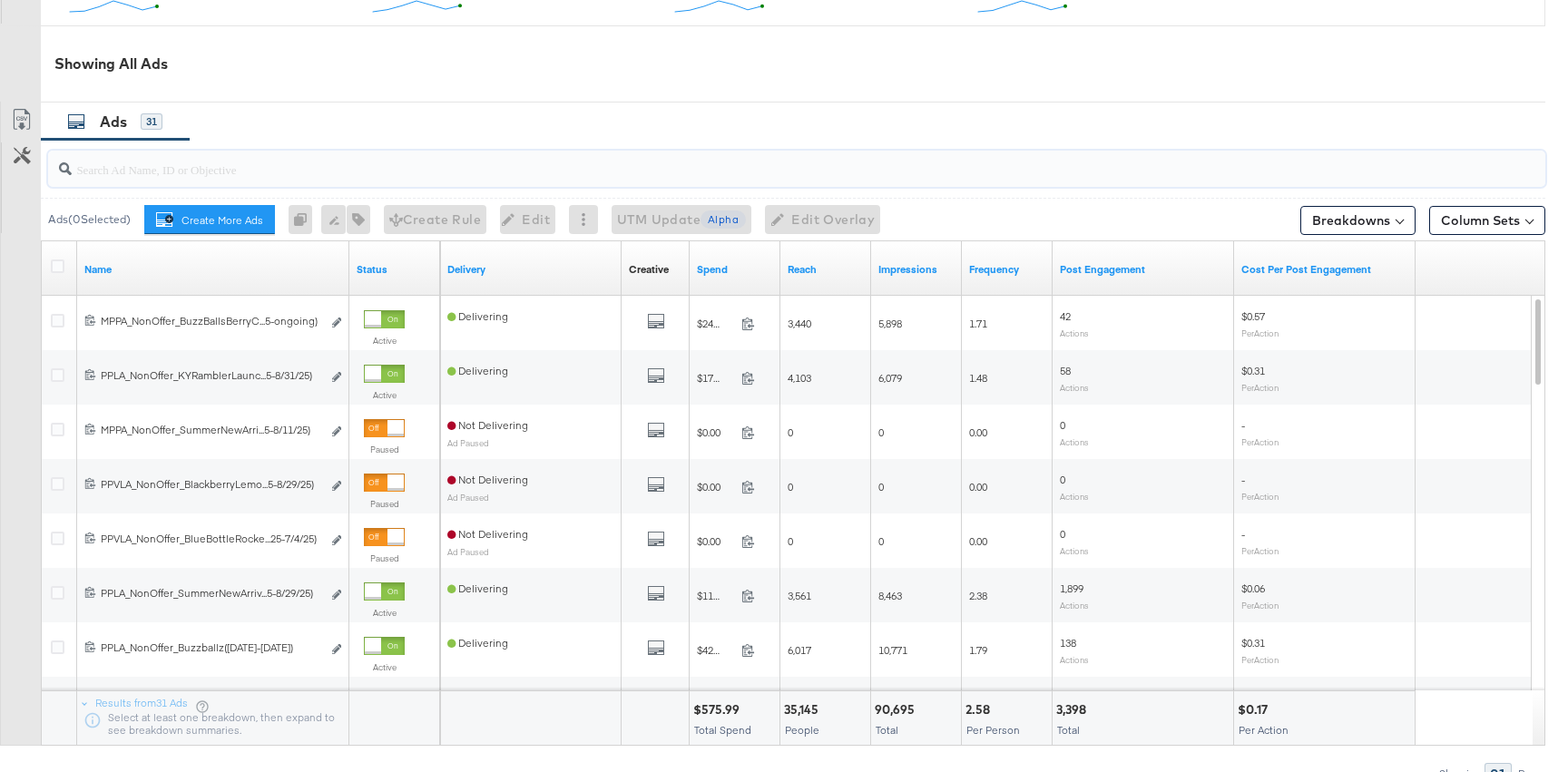
scroll to position [1191, 0]
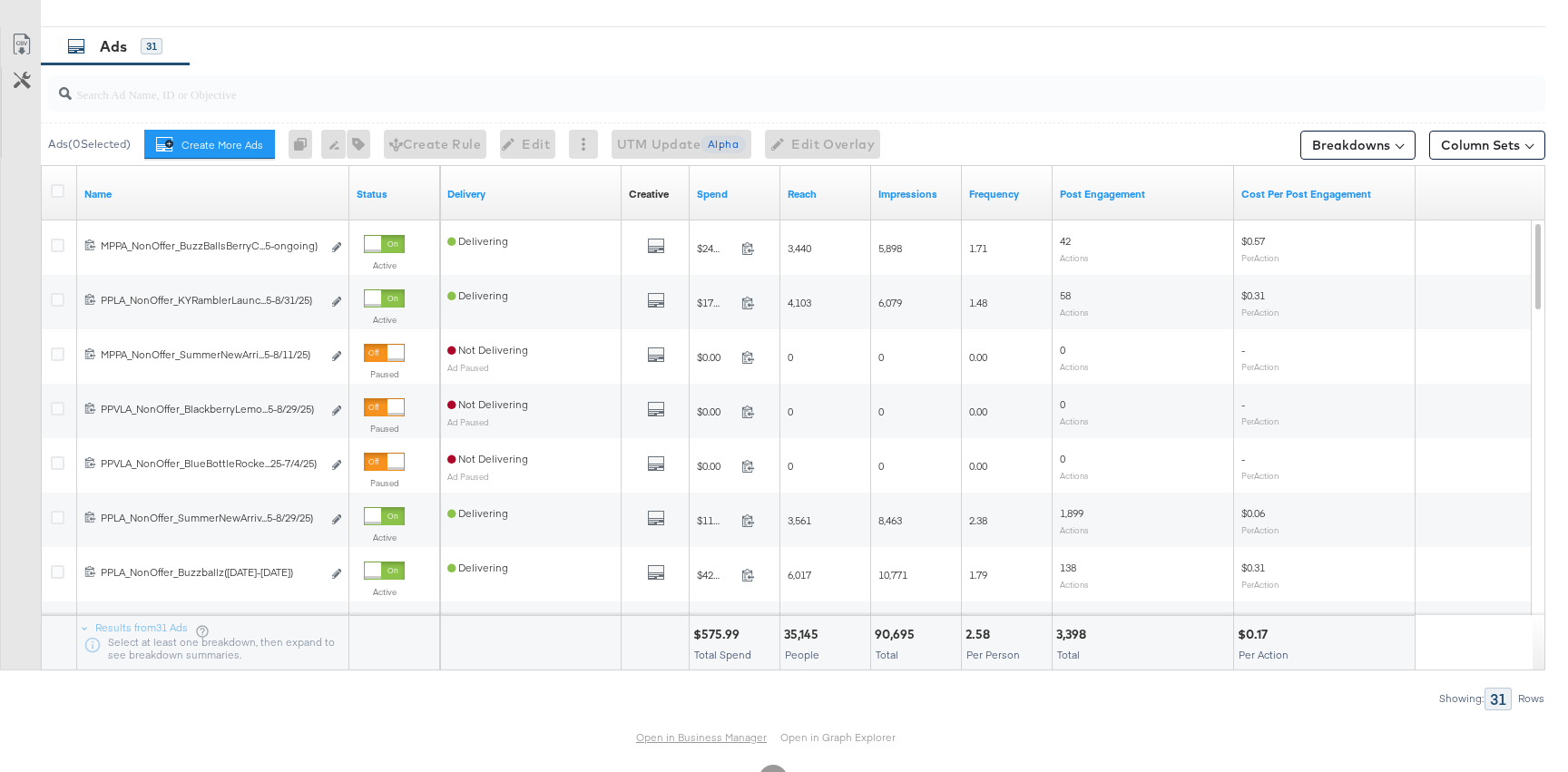
click at [709, 730] on link "Open in Business Manager" at bounding box center [701, 737] width 130 height 15
click at [210, 69] on input "search" at bounding box center [740, 86] width 1338 height 36
paste input "6861827031181"
type input "6861827031181"
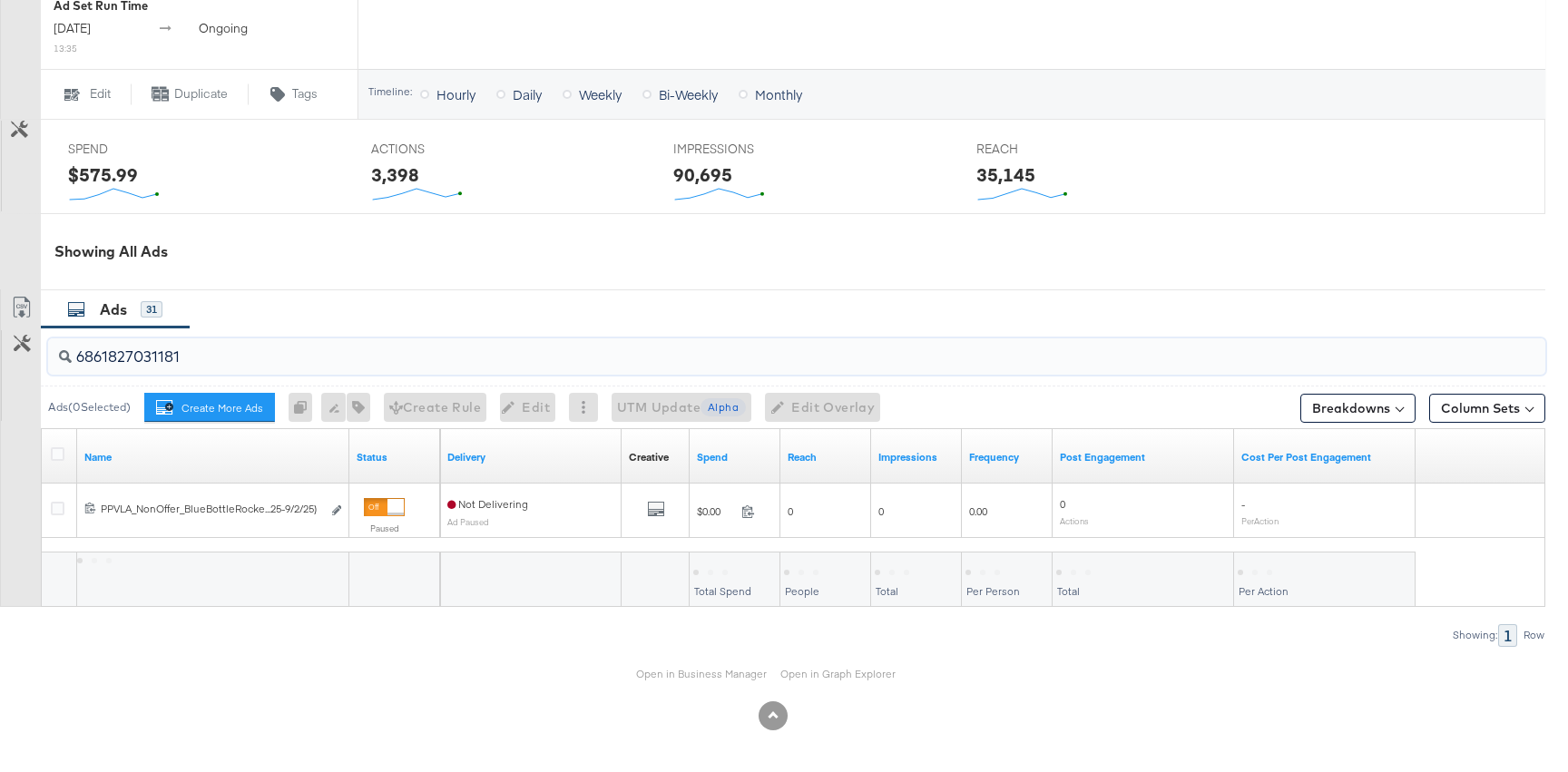
scroll to position [865, 0]
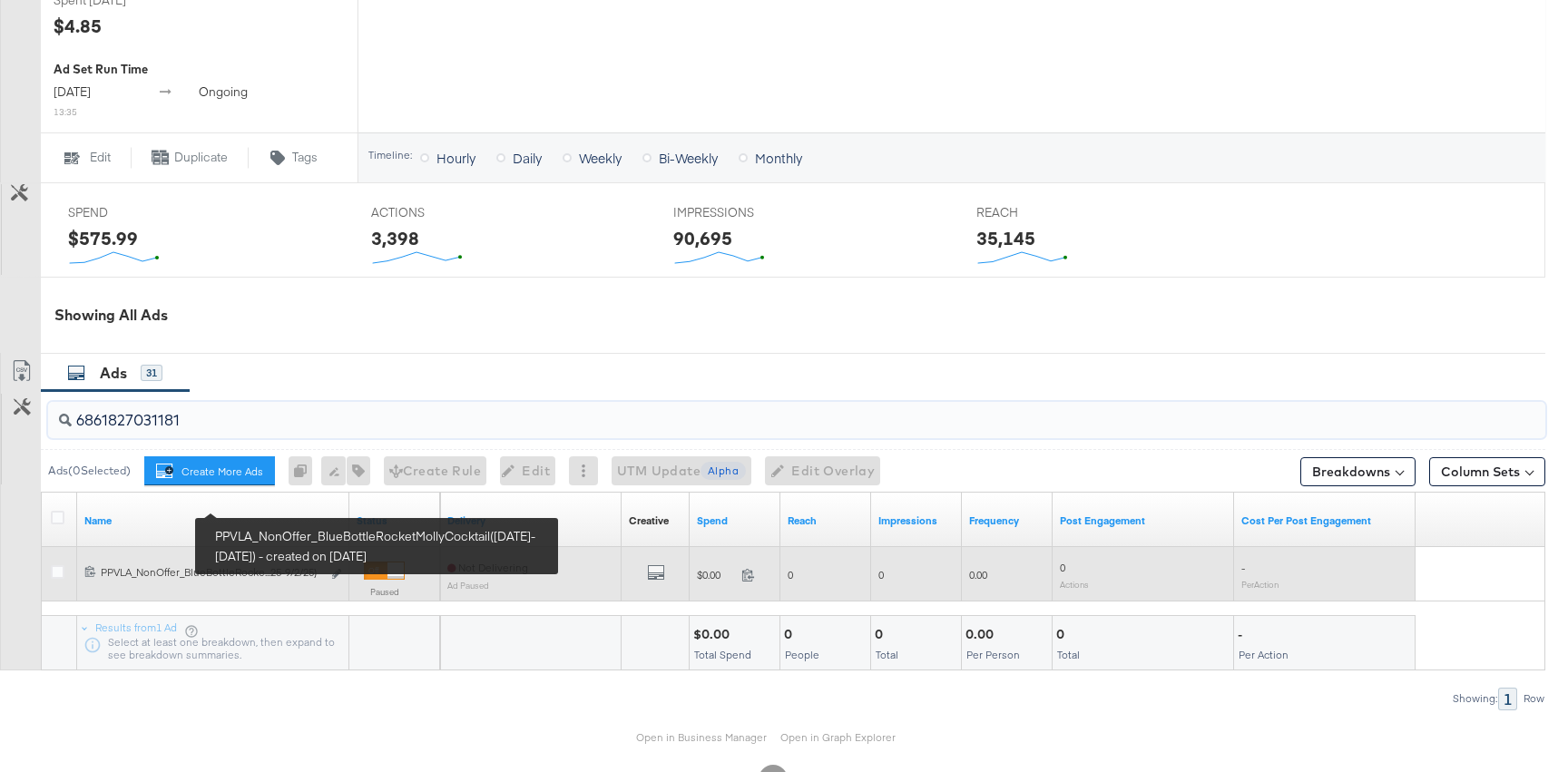
type input "6861827031181"
click at [227, 565] on div "PPVLA_NonOffer_BlueBottleRocketMollyCocktail(8/11/25-9/2/25) PPVLA_NonOffer_Blu…" at bounding box center [211, 573] width 220 height 15
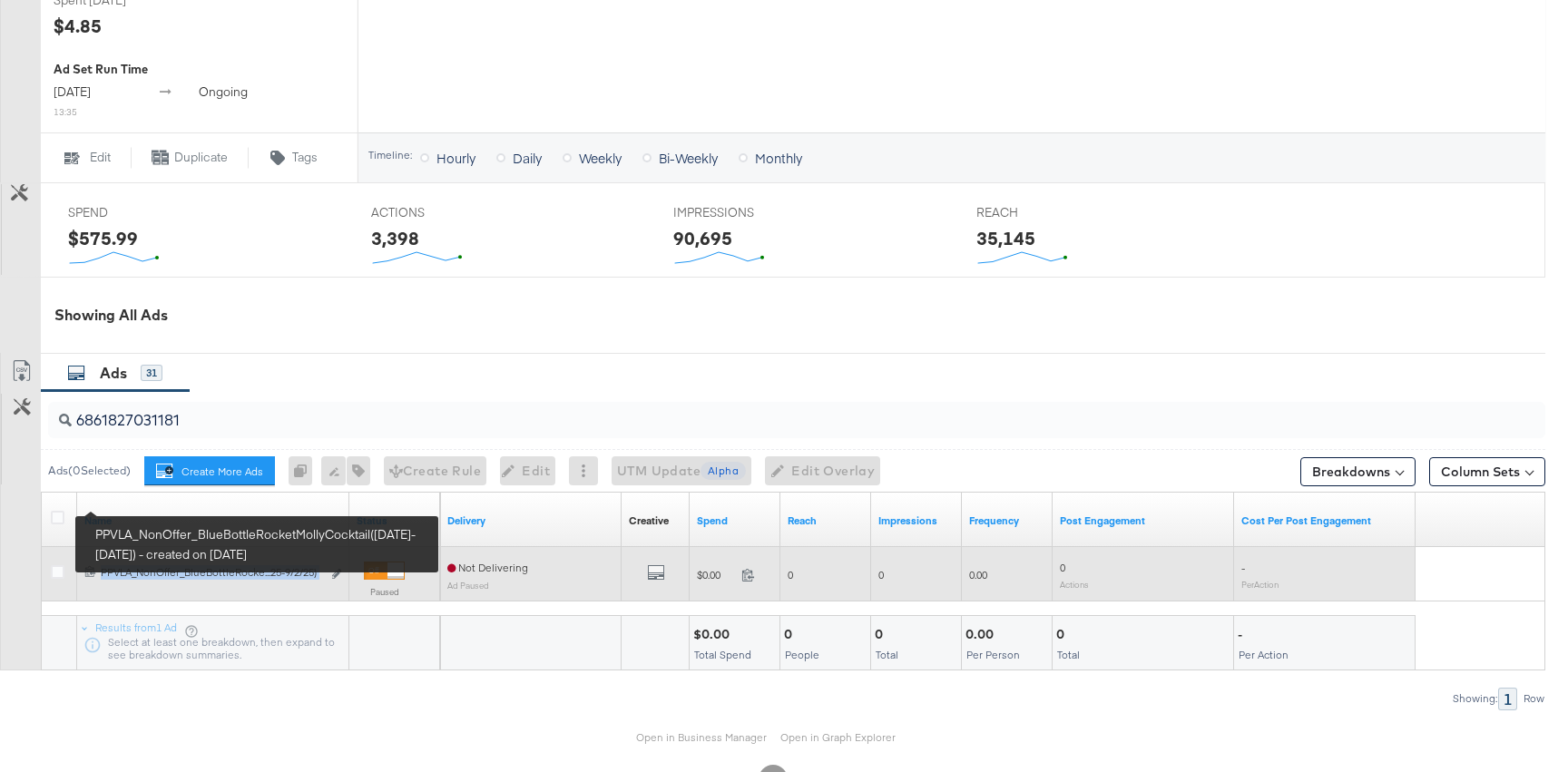
click at [107, 565] on div "PPVLA_NonOffer_BlueBottleRocketMollyCocktail(8/11/25-9/2/25) PPVLA_NonOffer_Blu…" at bounding box center [211, 573] width 220 height 15
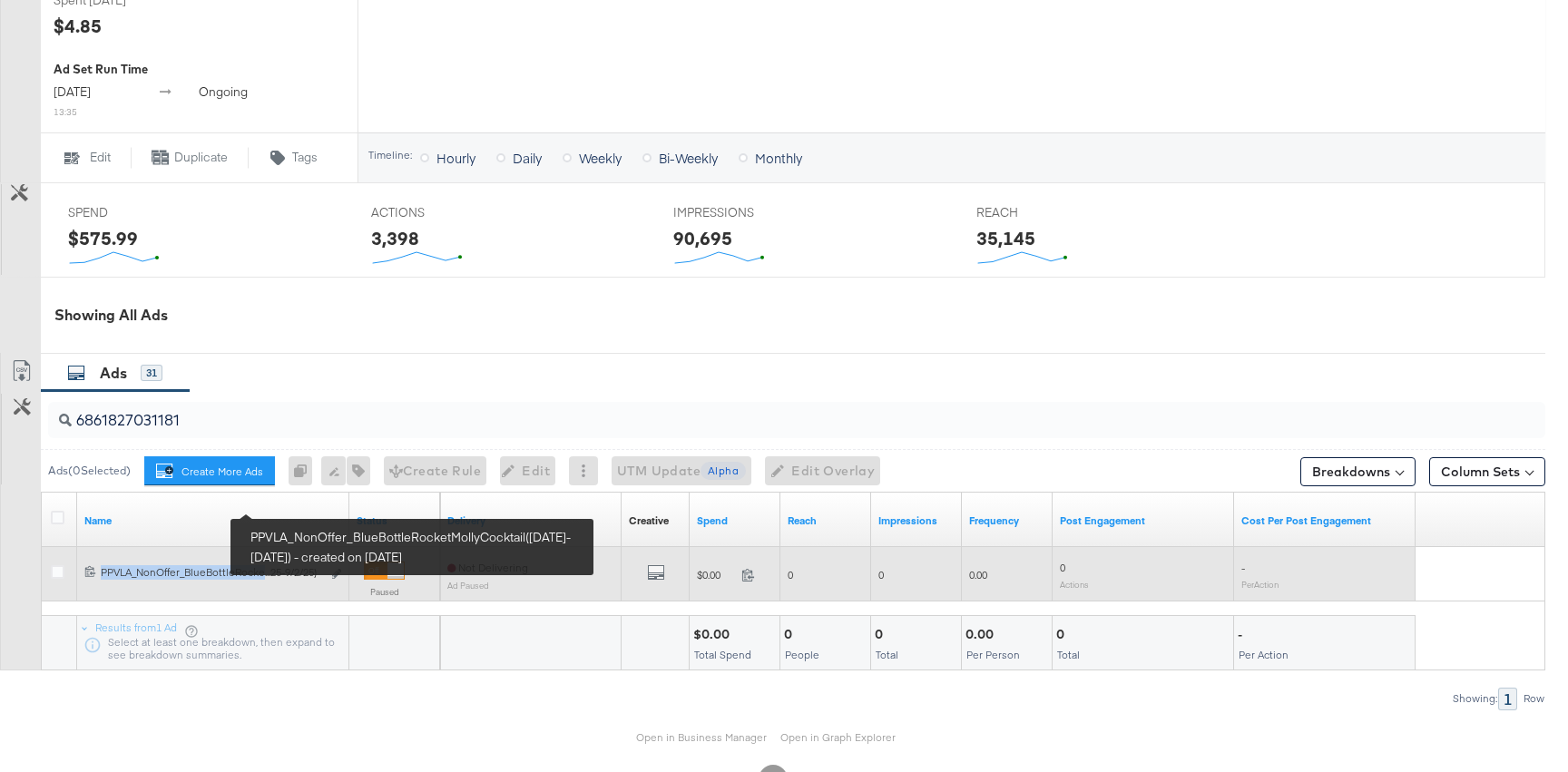
drag, startPoint x: 103, startPoint y: 508, endPoint x: 263, endPoint y: 510, distance: 160.0
click at [263, 565] on div "PPVLA_NonOffer_BlueBottleRocketMollyCocktail(8/11/25-9/2/25) PPVLA_NonOffer_Blu…" at bounding box center [211, 573] width 220 height 15
copy div "PPVLA_NonOffer_BlueBottleRocke"
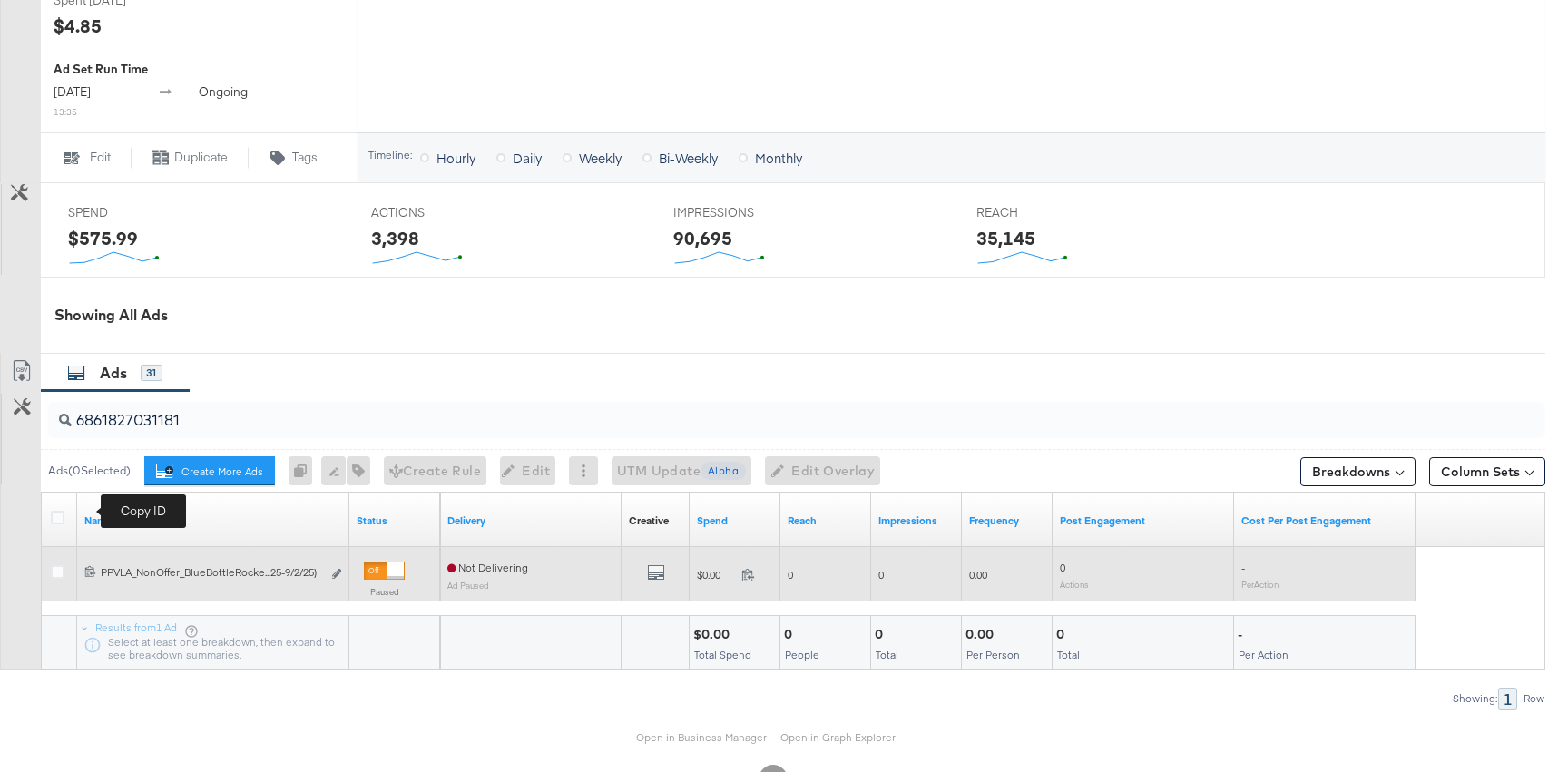
click at [93, 565] on icon at bounding box center [90, 571] width 12 height 12
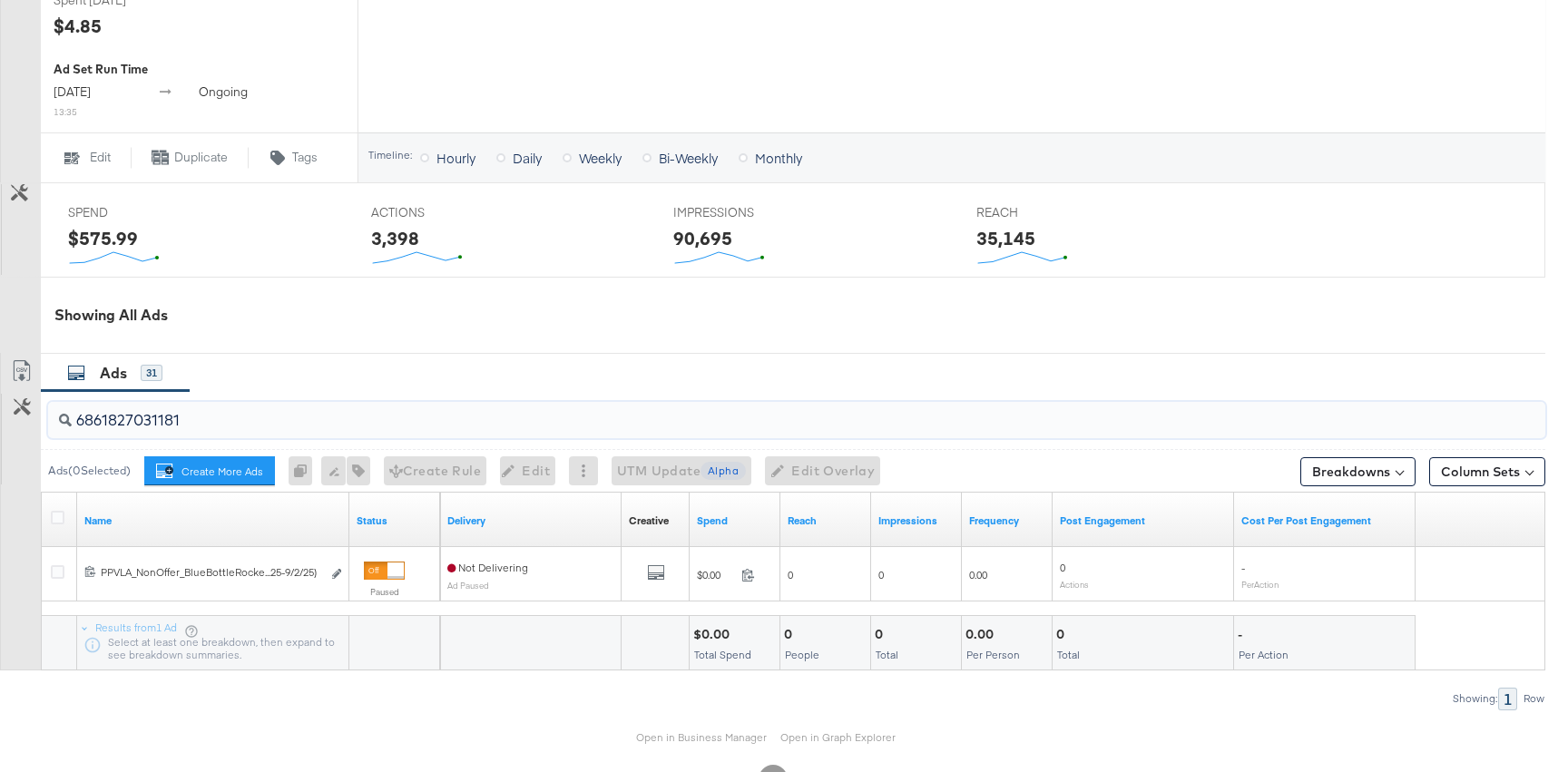
click at [160, 396] on input "6861827031181" at bounding box center [740, 413] width 1338 height 36
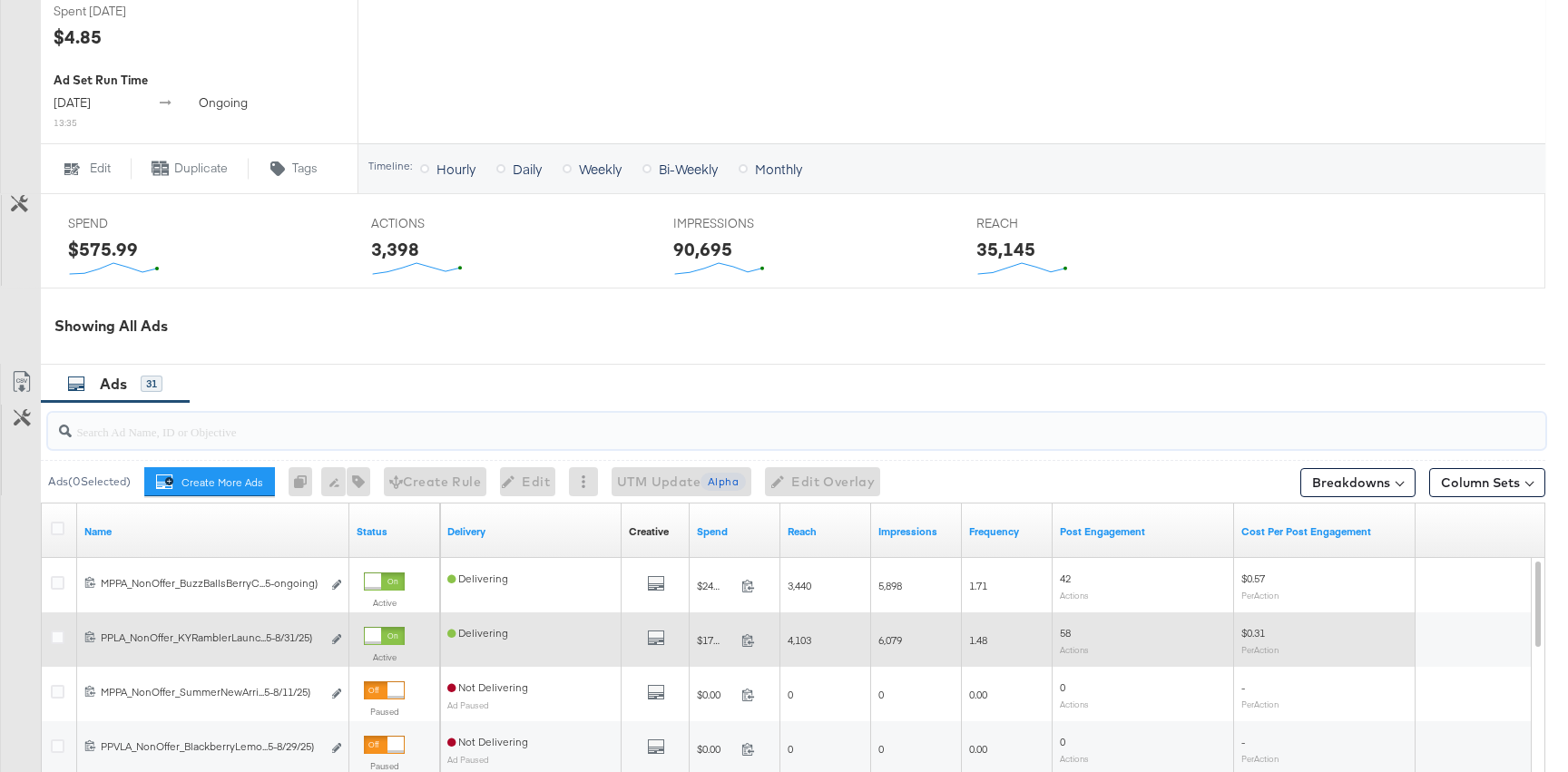
scroll to position [852, 0]
click at [86, 633] on icon at bounding box center [90, 639] width 10 height 11
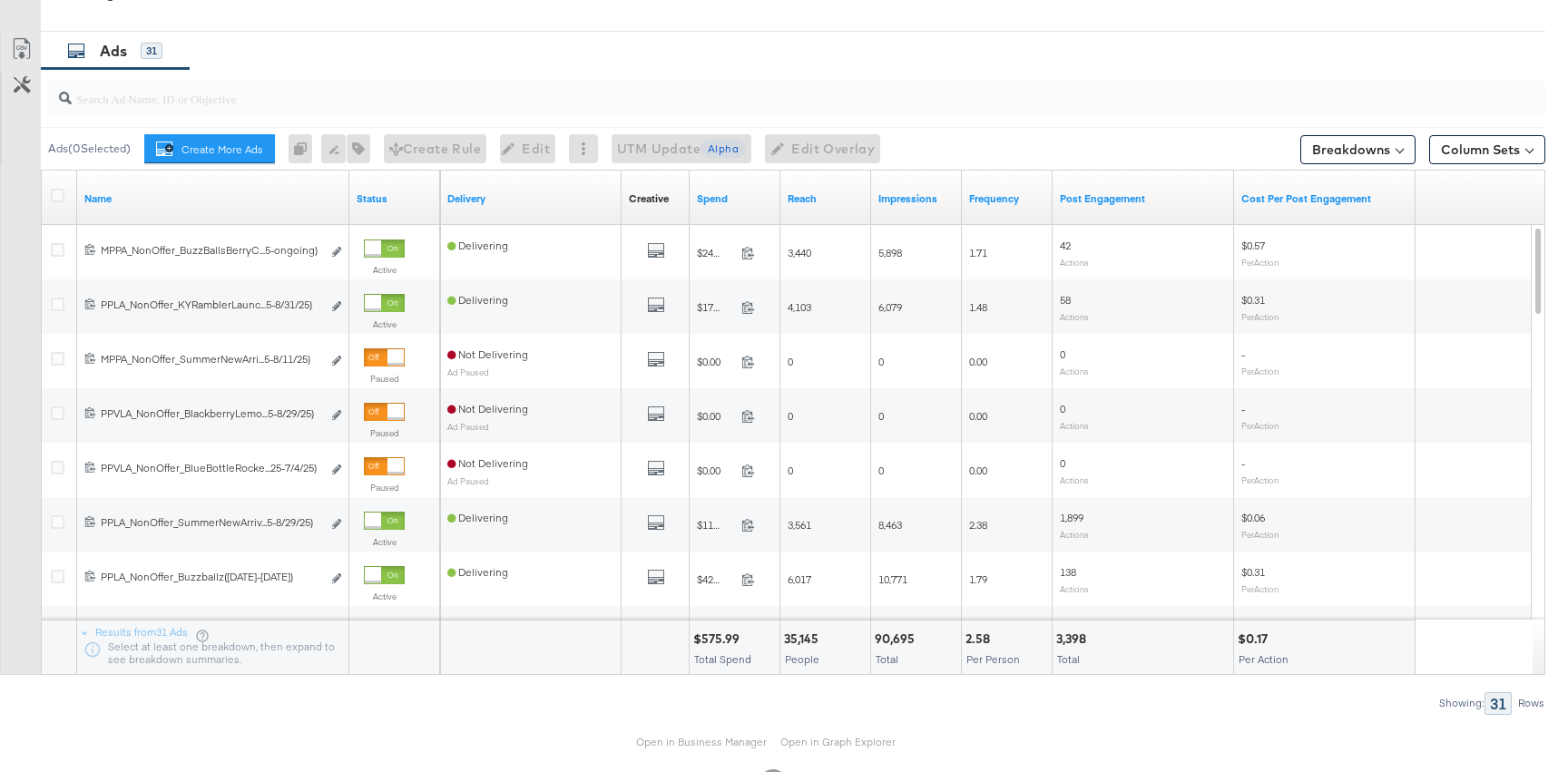
scroll to position [1188, 0]
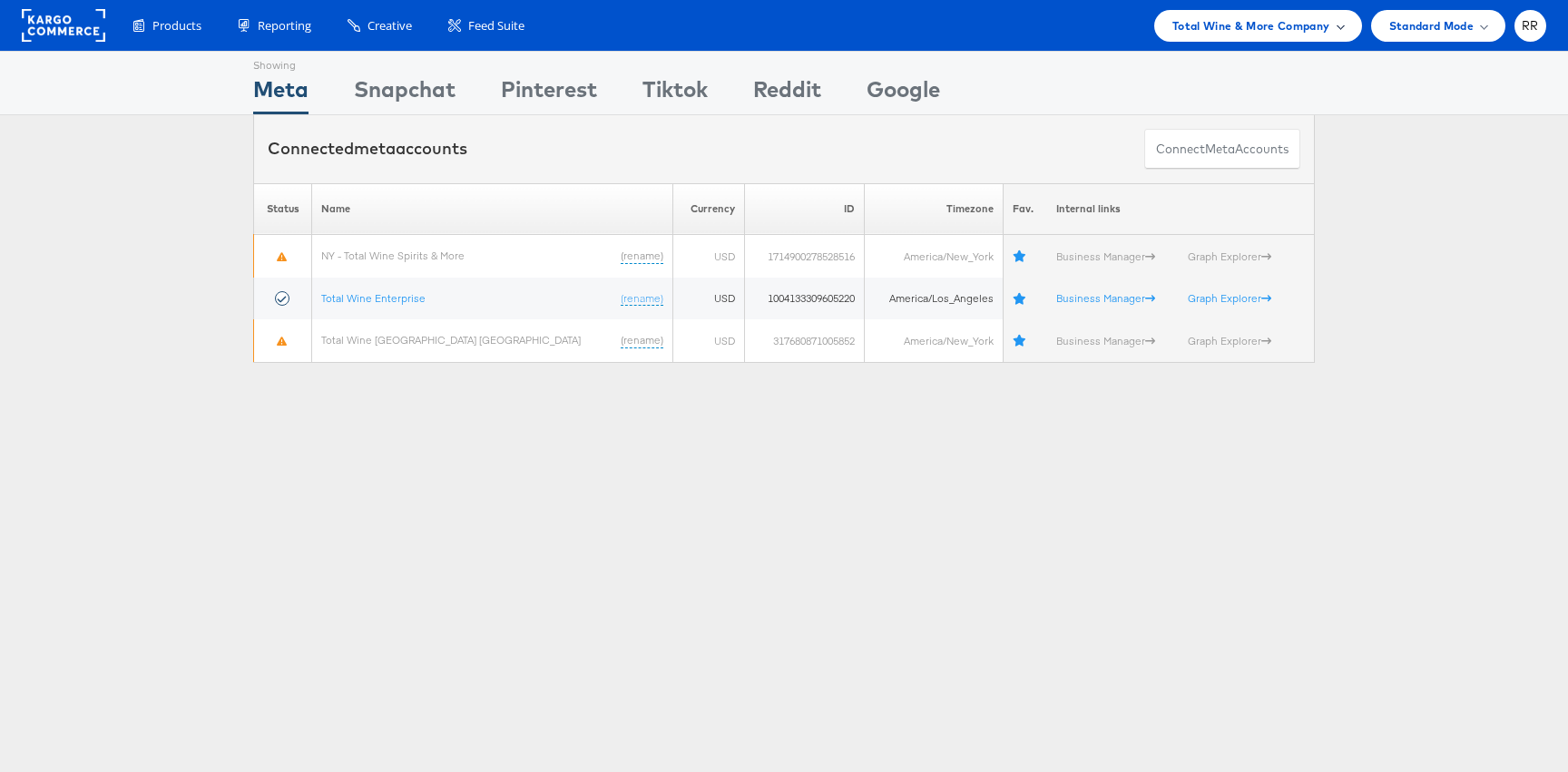
click at [1317, 32] on span "Total Wine & More Company" at bounding box center [1251, 26] width 158 height 19
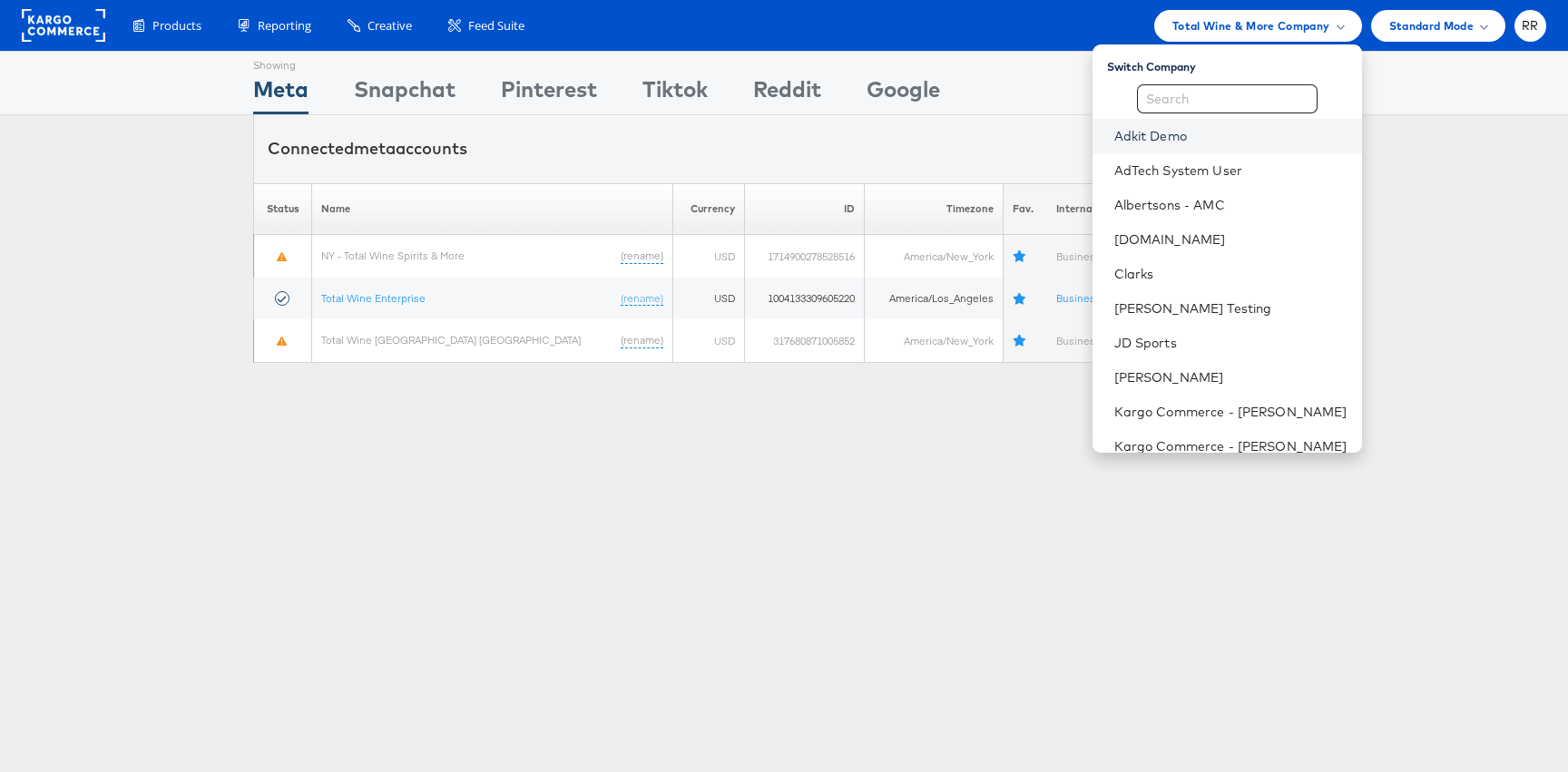
click at [1233, 142] on link "Adkit Demo" at bounding box center [1230, 136] width 233 height 18
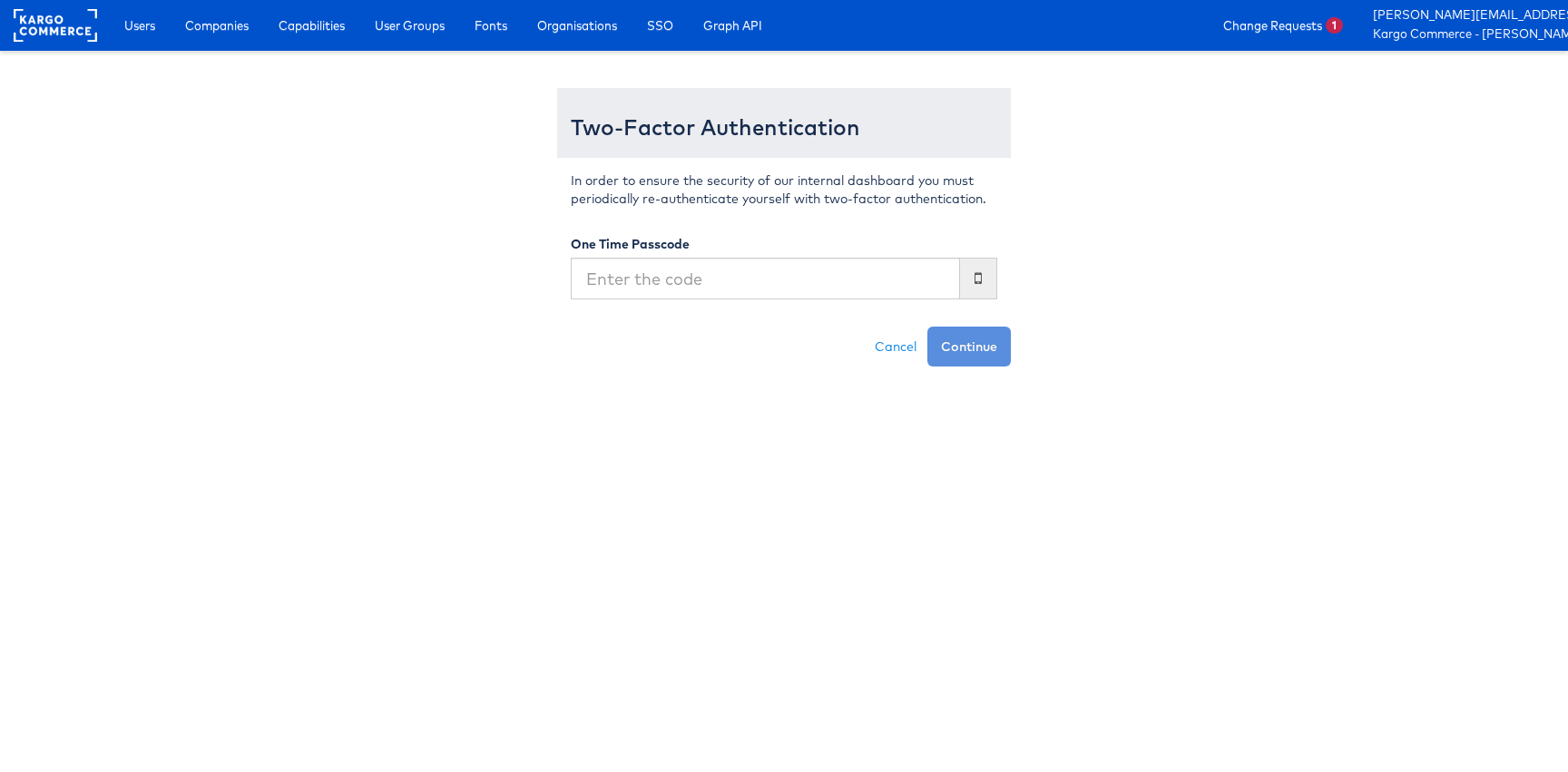
click at [700, 287] on input "text" at bounding box center [766, 278] width 389 height 41
type input "415174"
click at [972, 335] on button "Continue" at bounding box center [969, 346] width 84 height 39
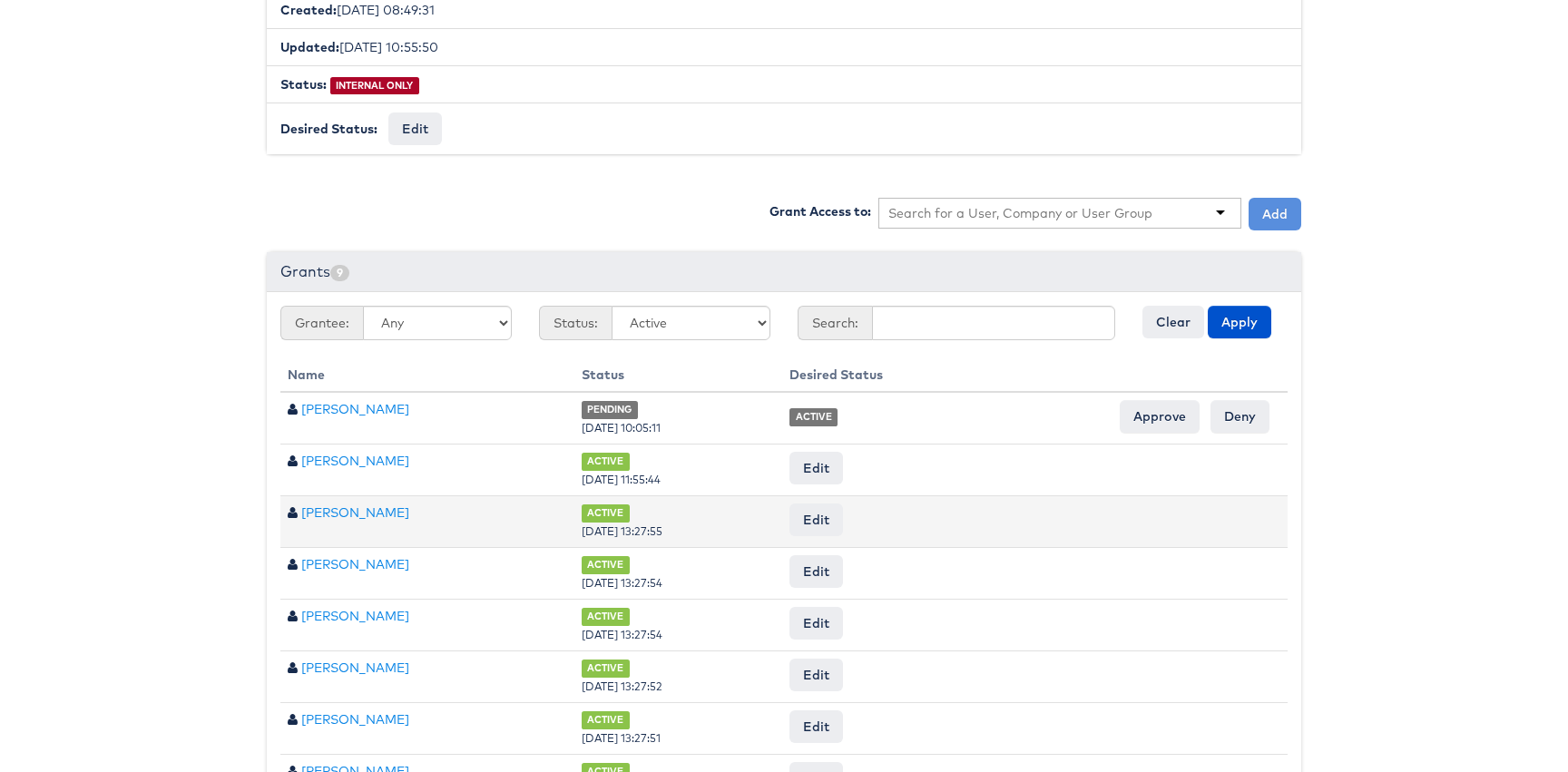
scroll to position [459, 0]
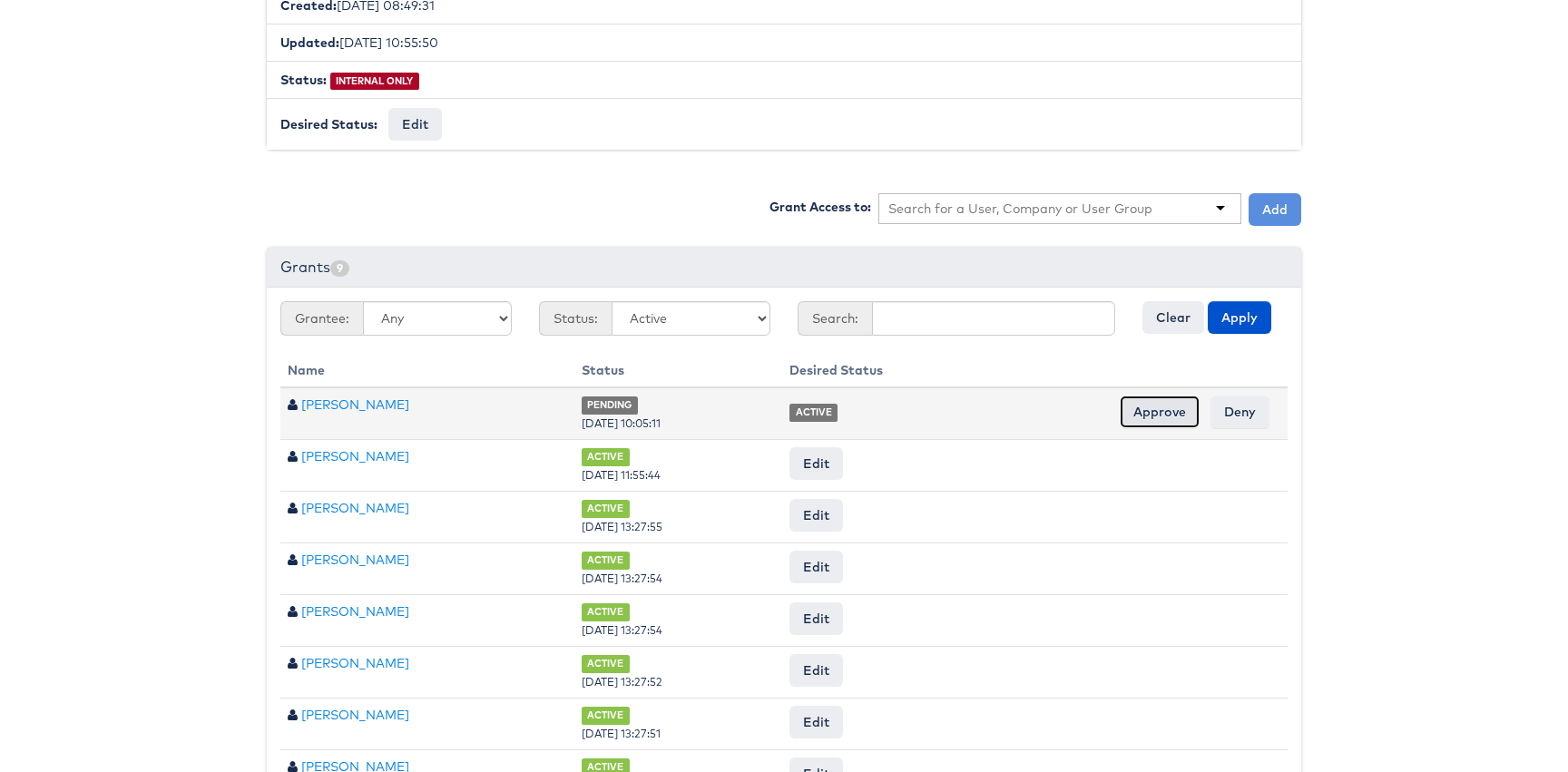
click at [1152, 402] on input "Approve" at bounding box center [1159, 412] width 80 height 33
